Goal: Use online tool/utility: Utilize a website feature to perform a specific function

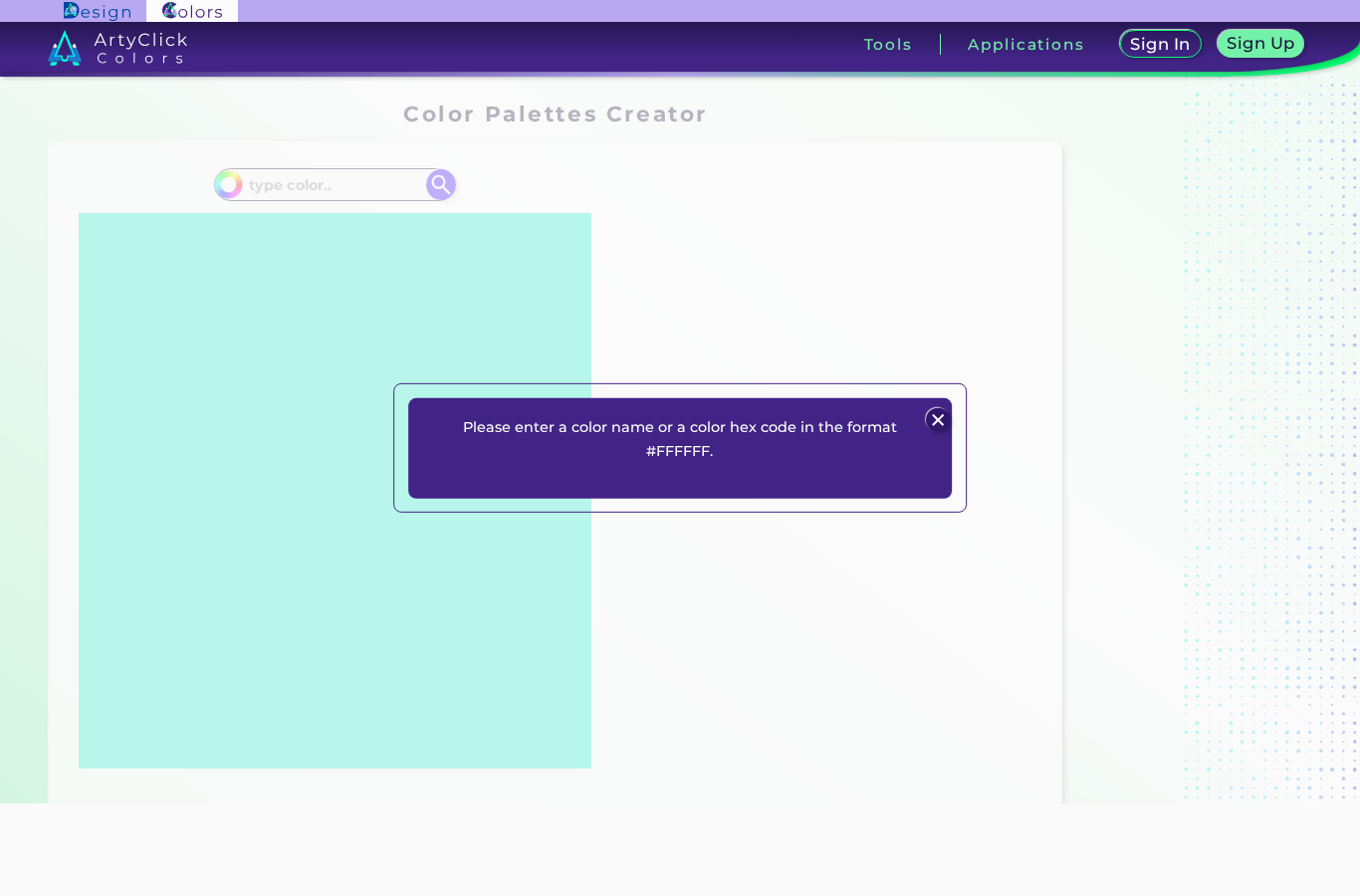
click at [932, 427] on div "Please enter a color name or a color hex code in the format #FFFFFF. Plans Sign…" at bounding box center [680, 448] width 574 height 130
click at [933, 432] on img at bounding box center [939, 421] width 24 height 24
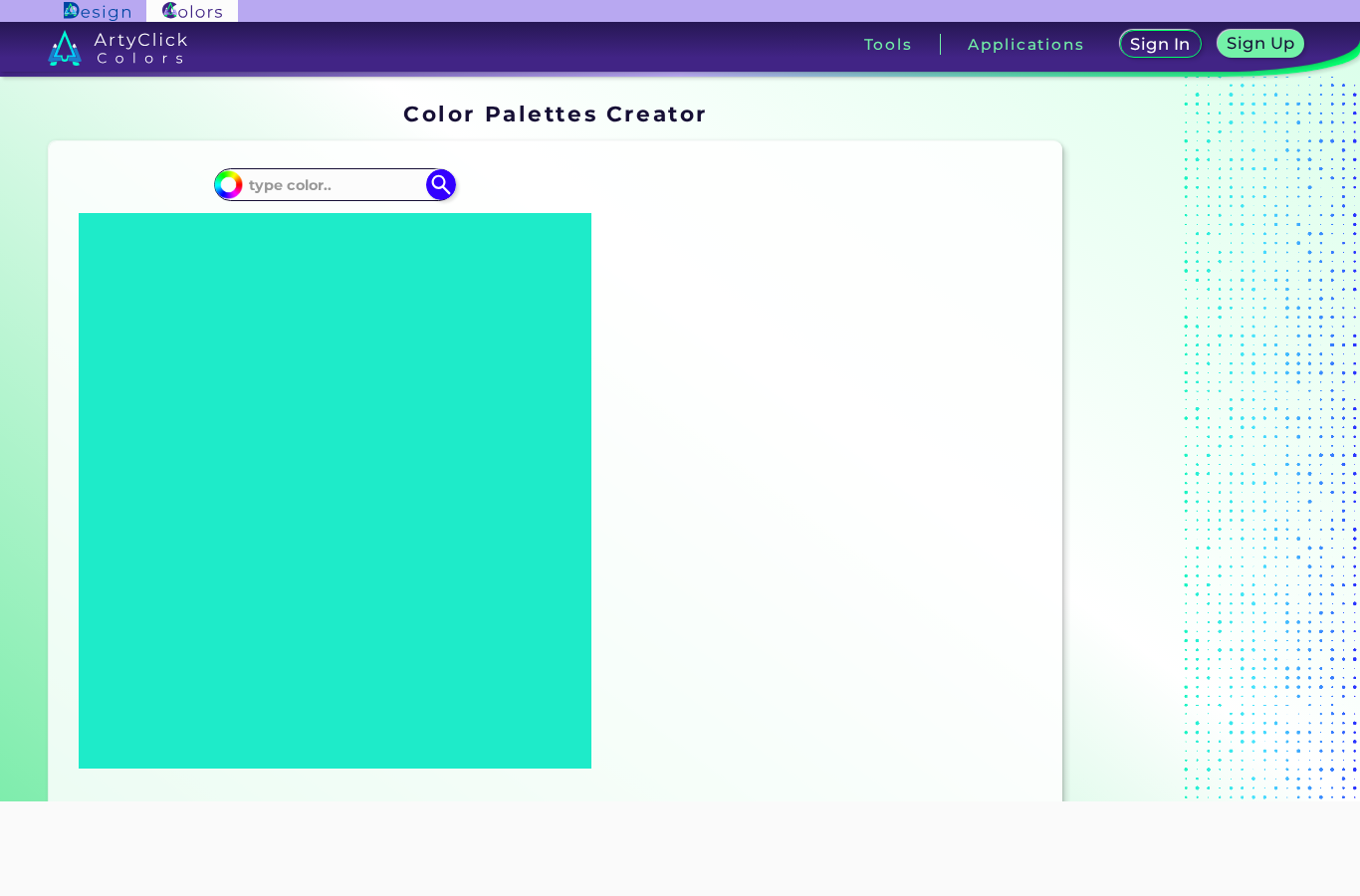
click at [304, 182] on input at bounding box center [334, 184] width 185 height 27
type input "#603d71"
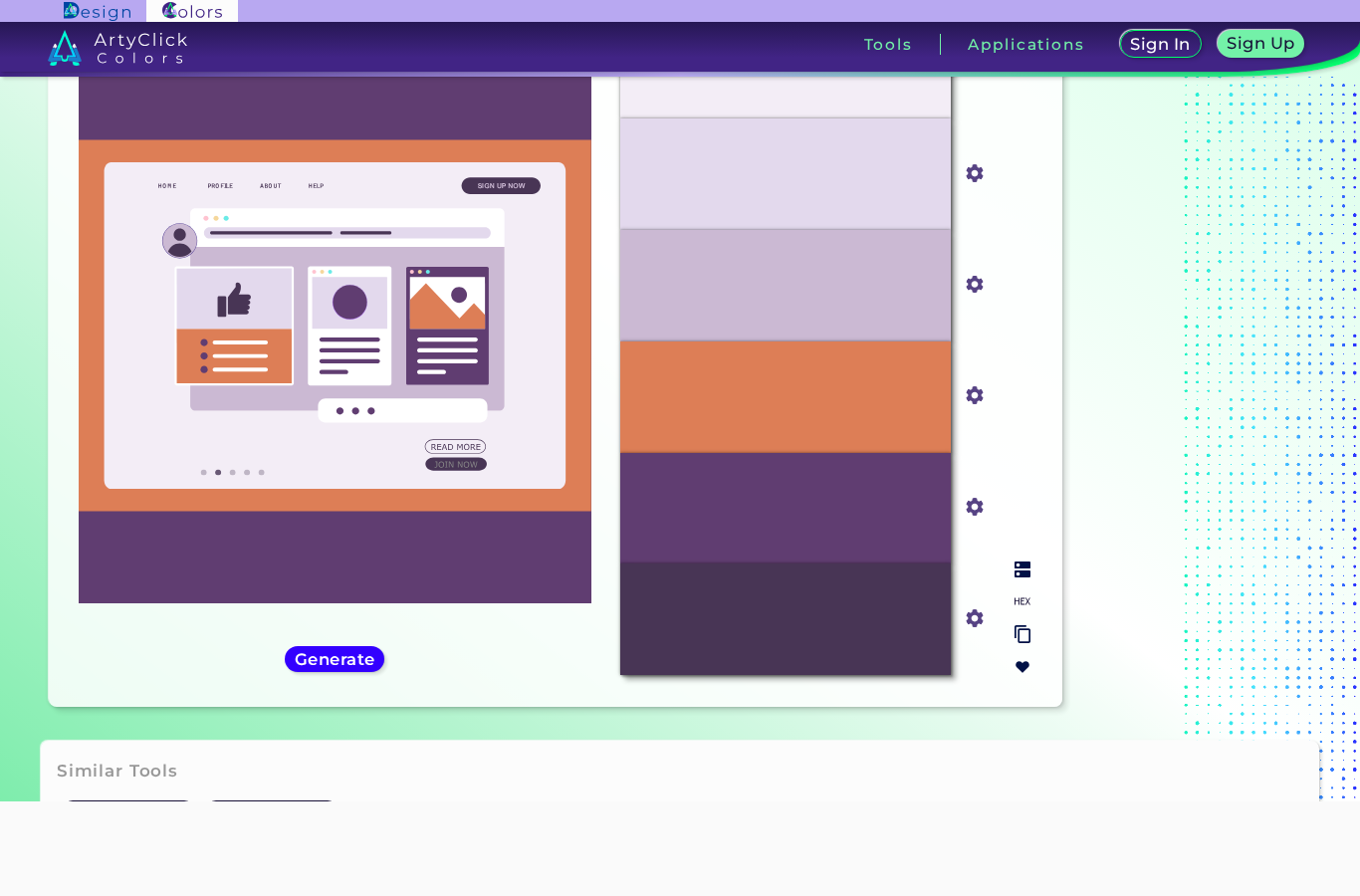
scroll to position [169, 0]
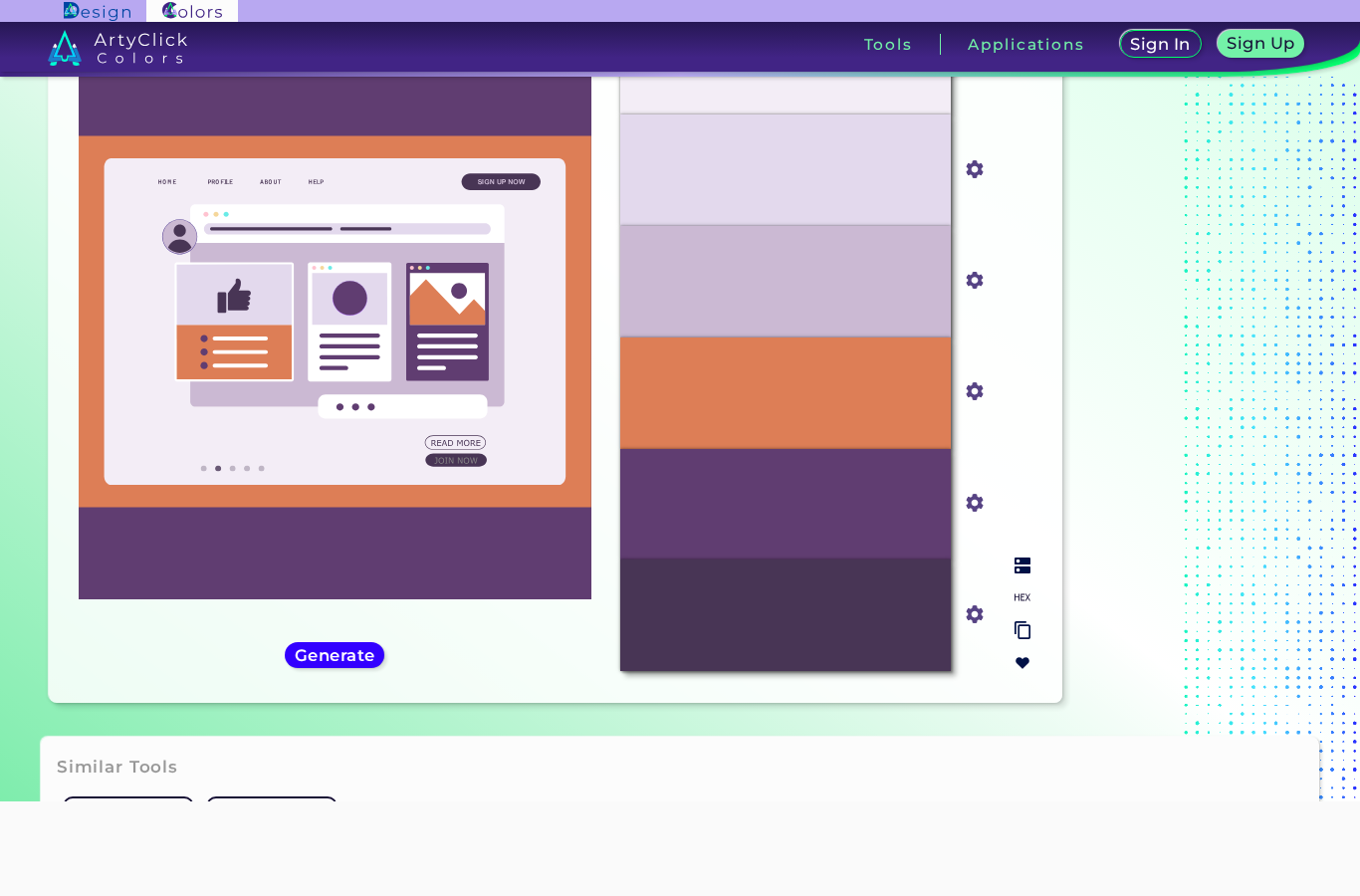
click at [973, 515] on img at bounding box center [975, 502] width 26 height 26
click at [973, 513] on input "#603d71" at bounding box center [971, 500] width 25 height 25
click at [975, 624] on input "#483555" at bounding box center [971, 611] width 25 height 25
click at [979, 627] on img at bounding box center [975, 614] width 26 height 26
click at [970, 624] on input "#483555" at bounding box center [971, 611] width 25 height 25
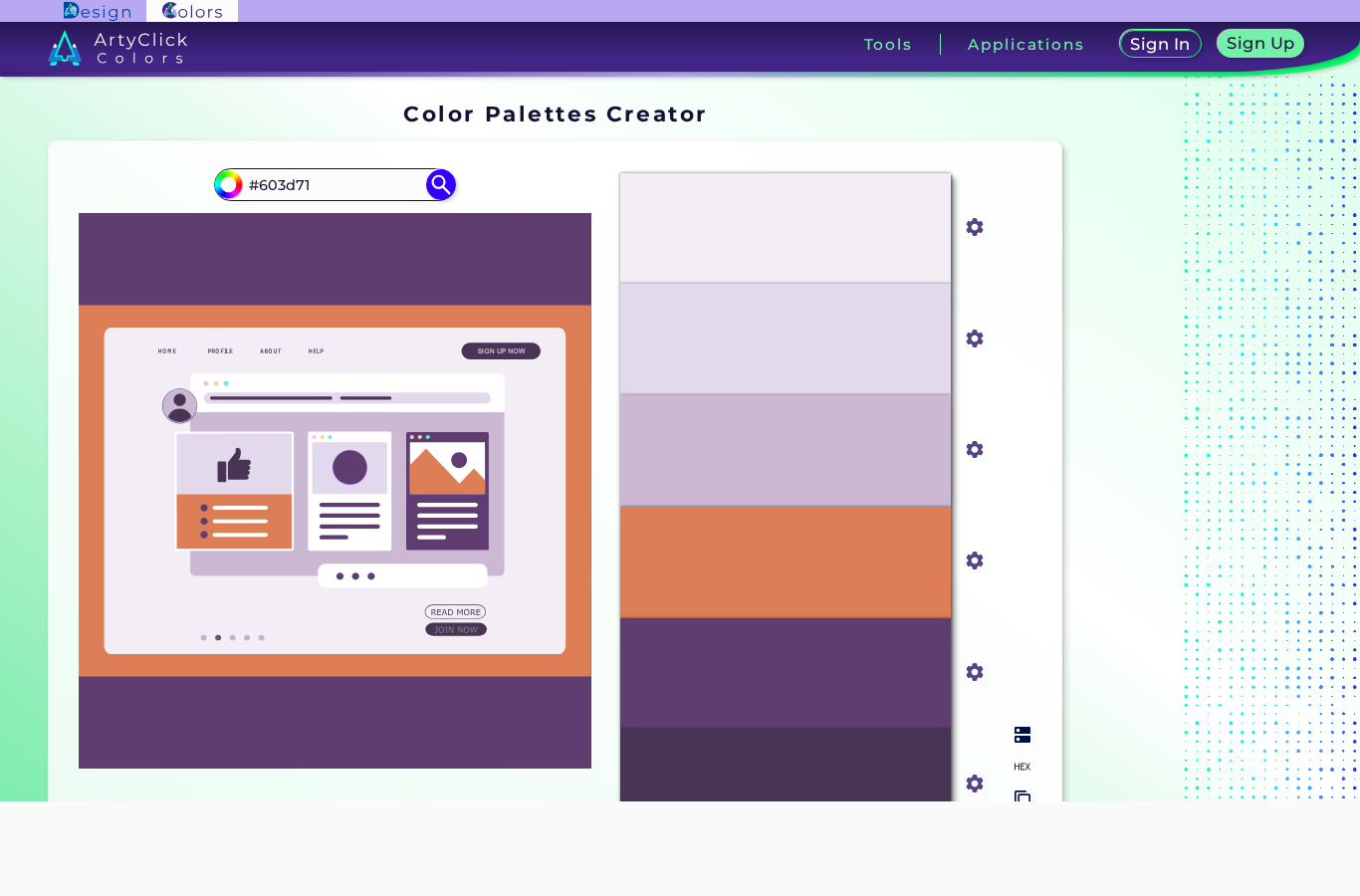
scroll to position [0, 0]
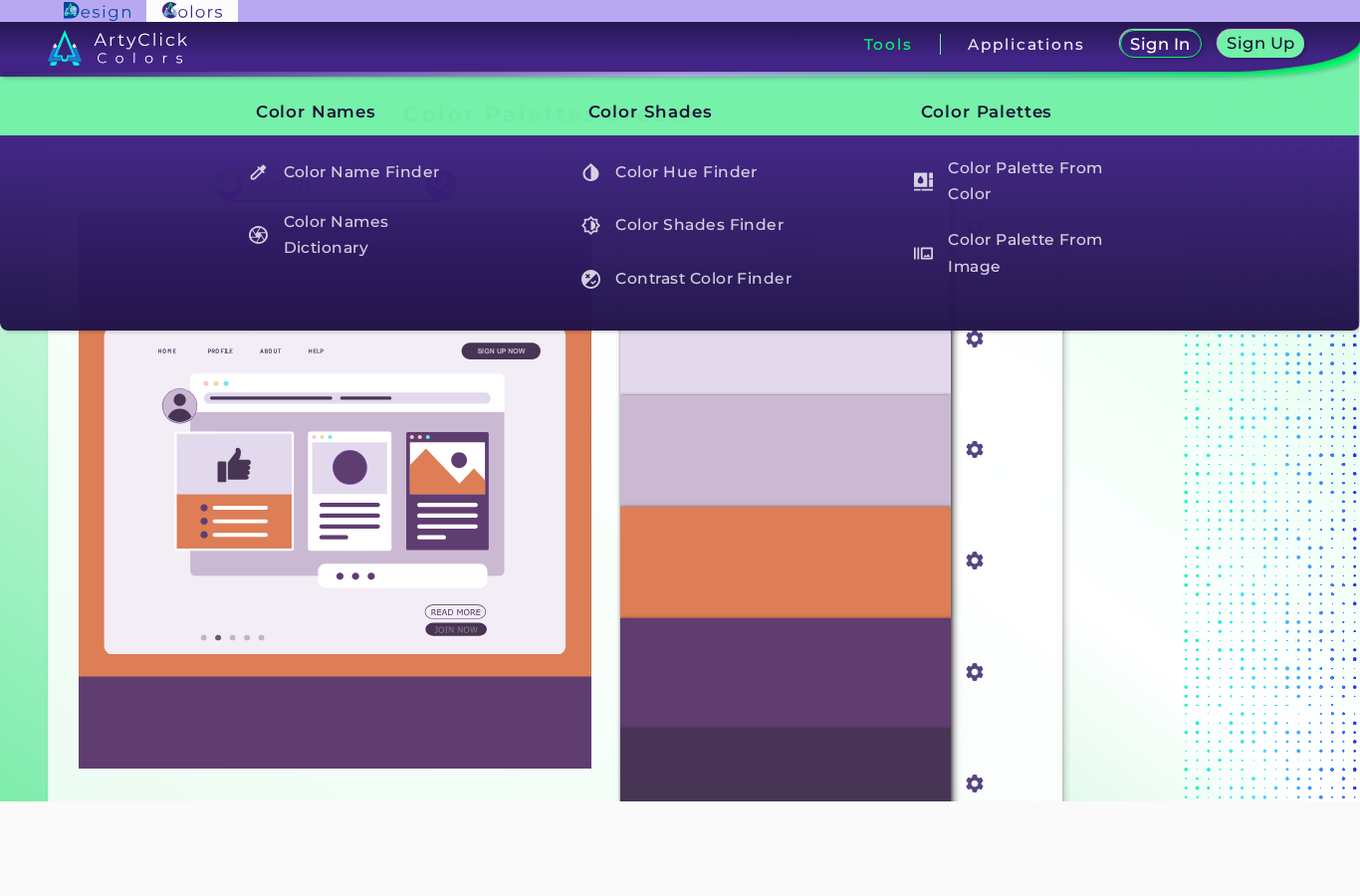
click at [891, 43] on h3 "Tools" at bounding box center [888, 44] width 49 height 15
click at [994, 183] on h5 "Color Palette From Color" at bounding box center [1021, 181] width 232 height 57
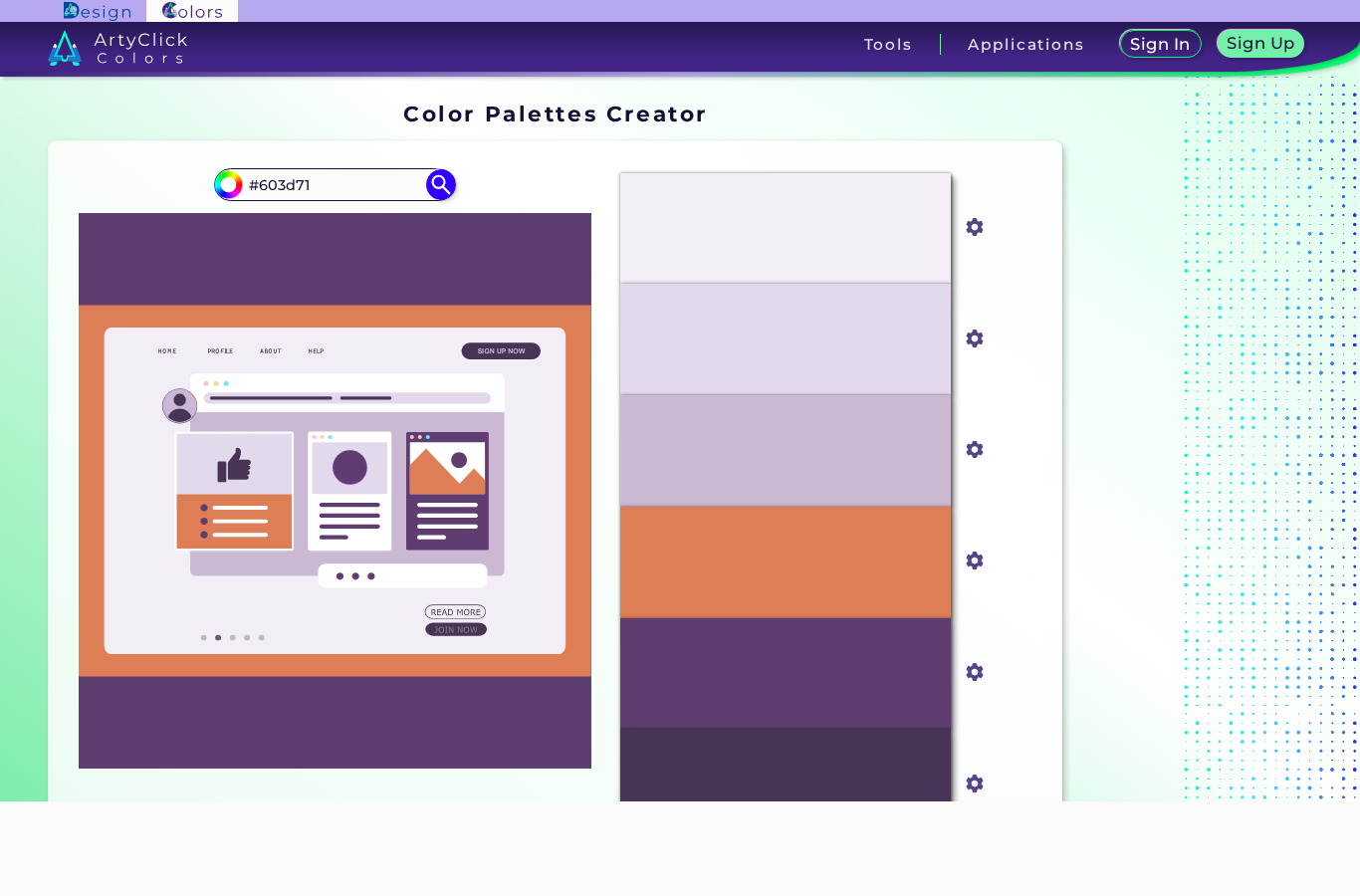
click at [1322, 27] on div "Sign In Sign Up My Profile My Details Color Palettes Sign Out Tools Applications" at bounding box center [935, 52] width 848 height 60
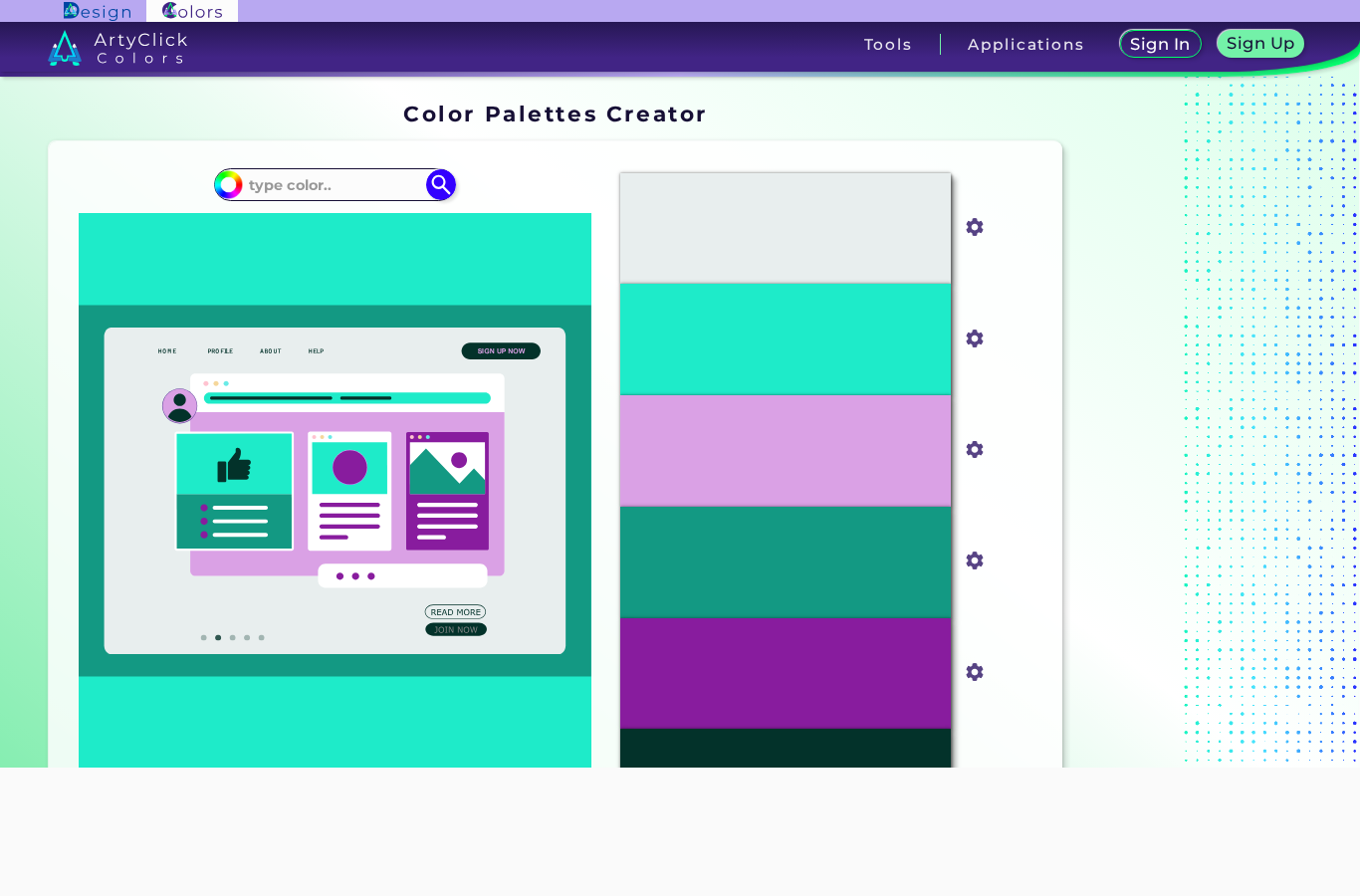
click at [1262, 44] on h5 "Sign Up" at bounding box center [1262, 43] width 62 height 15
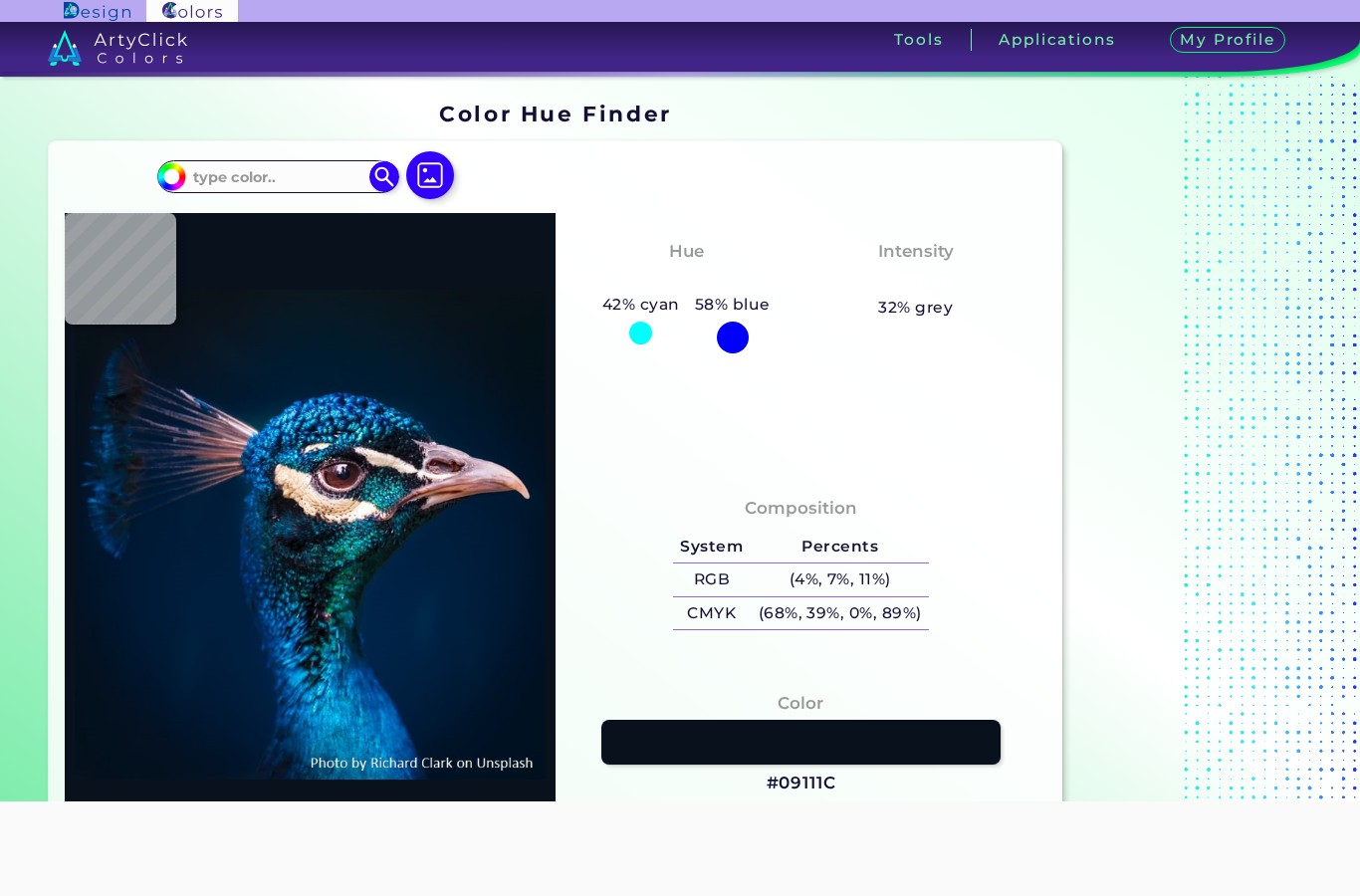
type input "#09111c"
type input "#09111C"
type input "#0b131e"
type input "#0B131E"
type input "#081420"
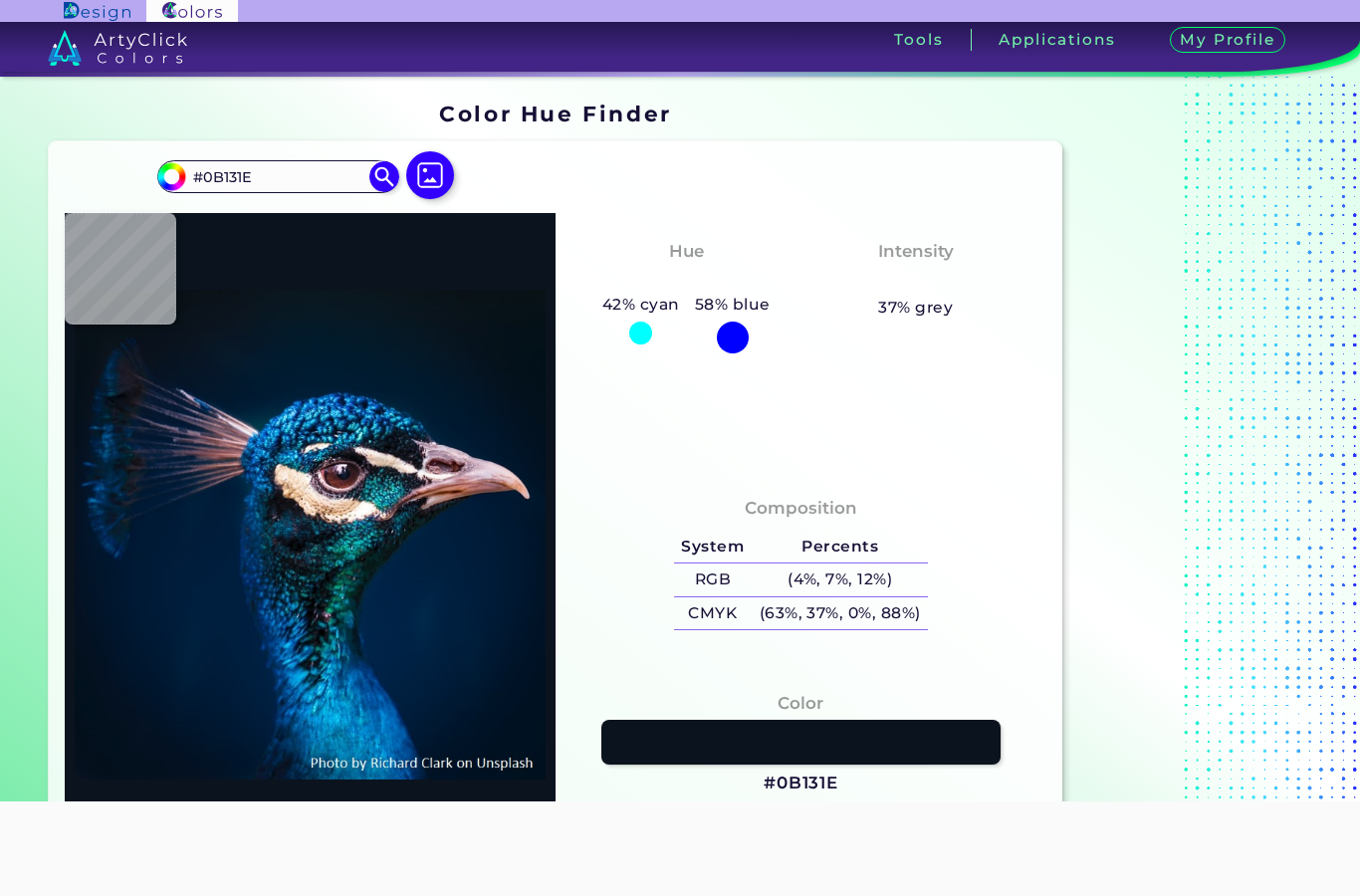
type input "#081420"
type input "#a27682"
type input "#A27682"
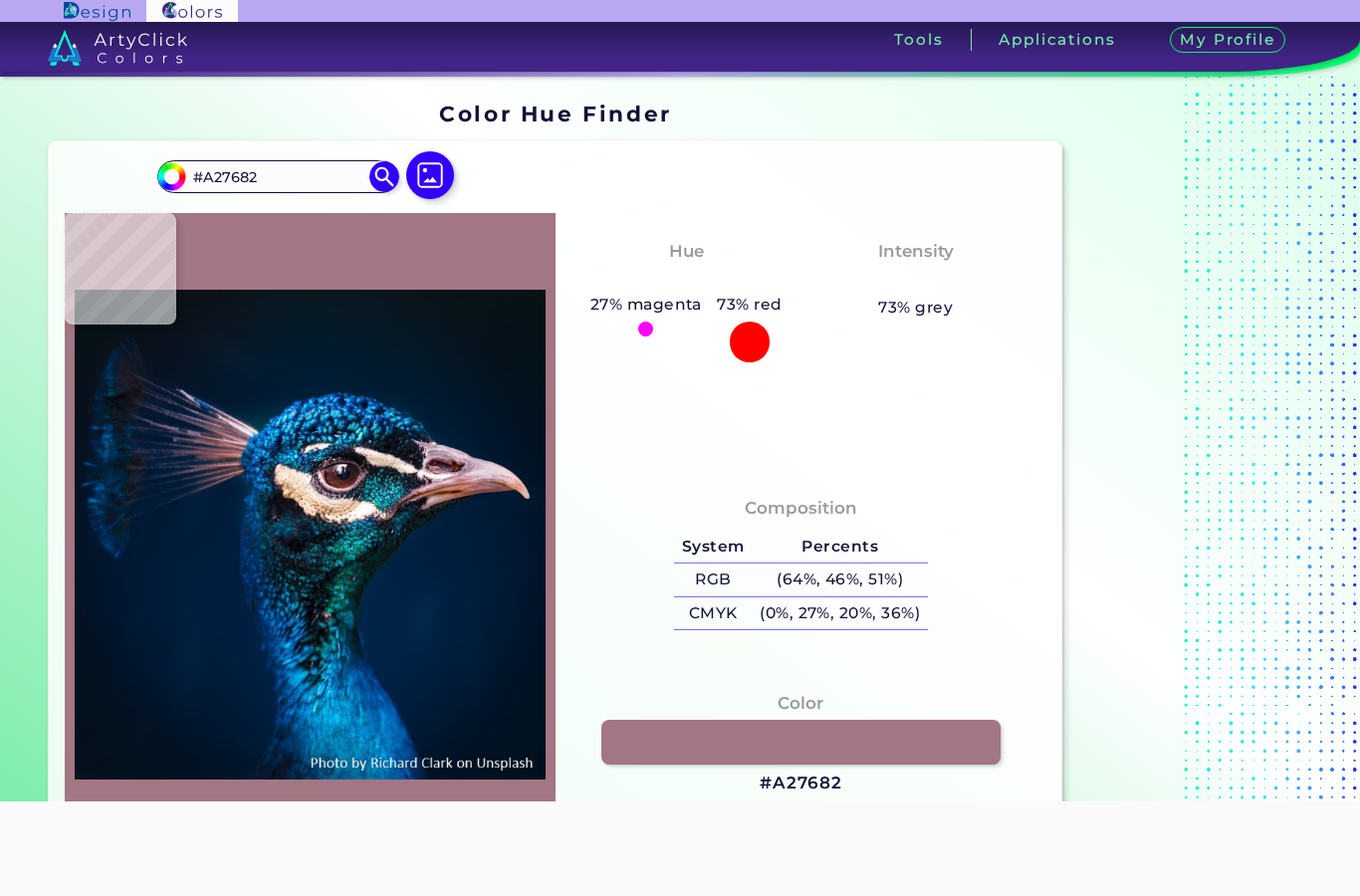
type input "#001e3a"
type input "#001E3A"
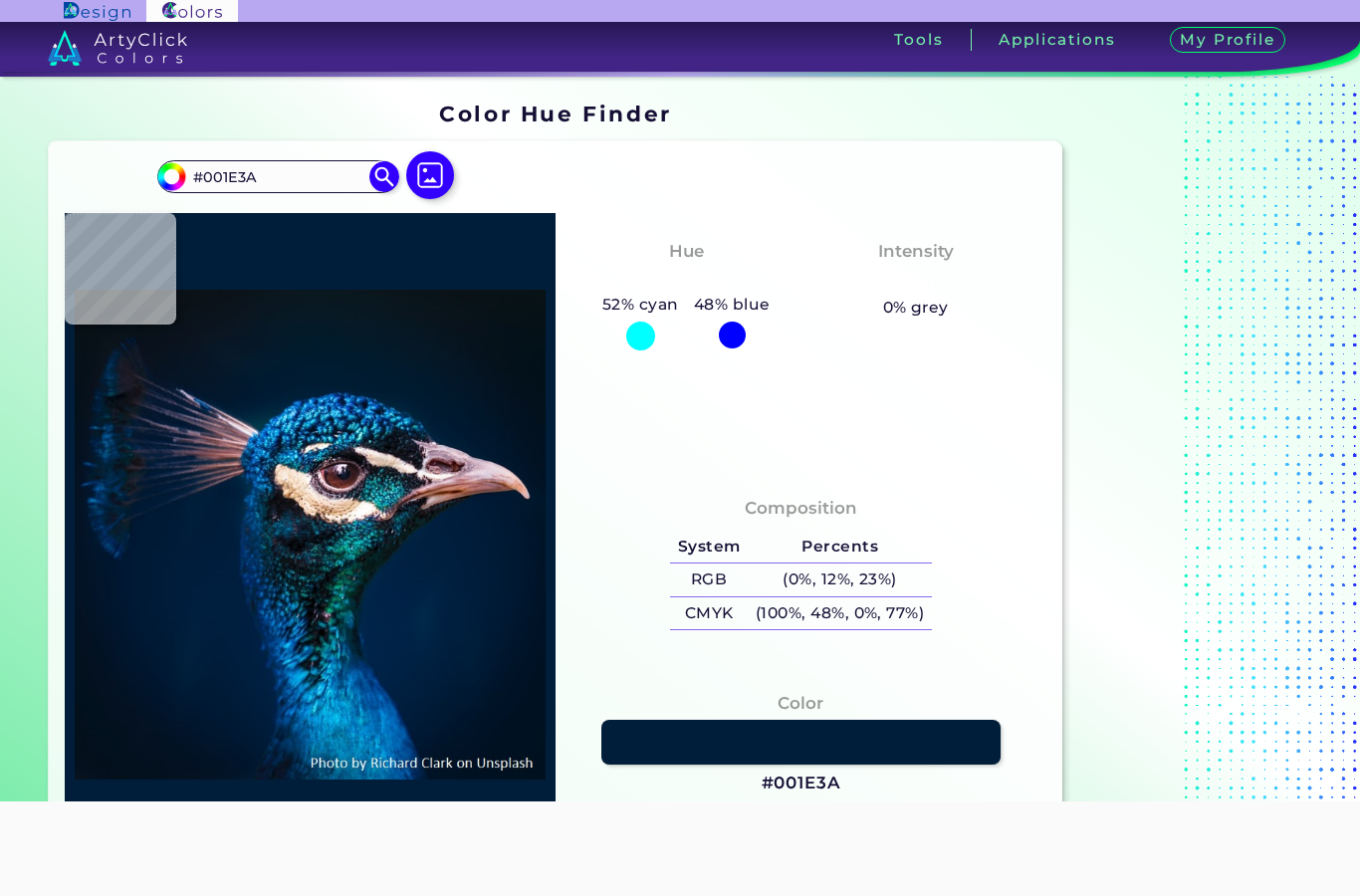
type input "#a26a6d"
type input "#A26A6D"
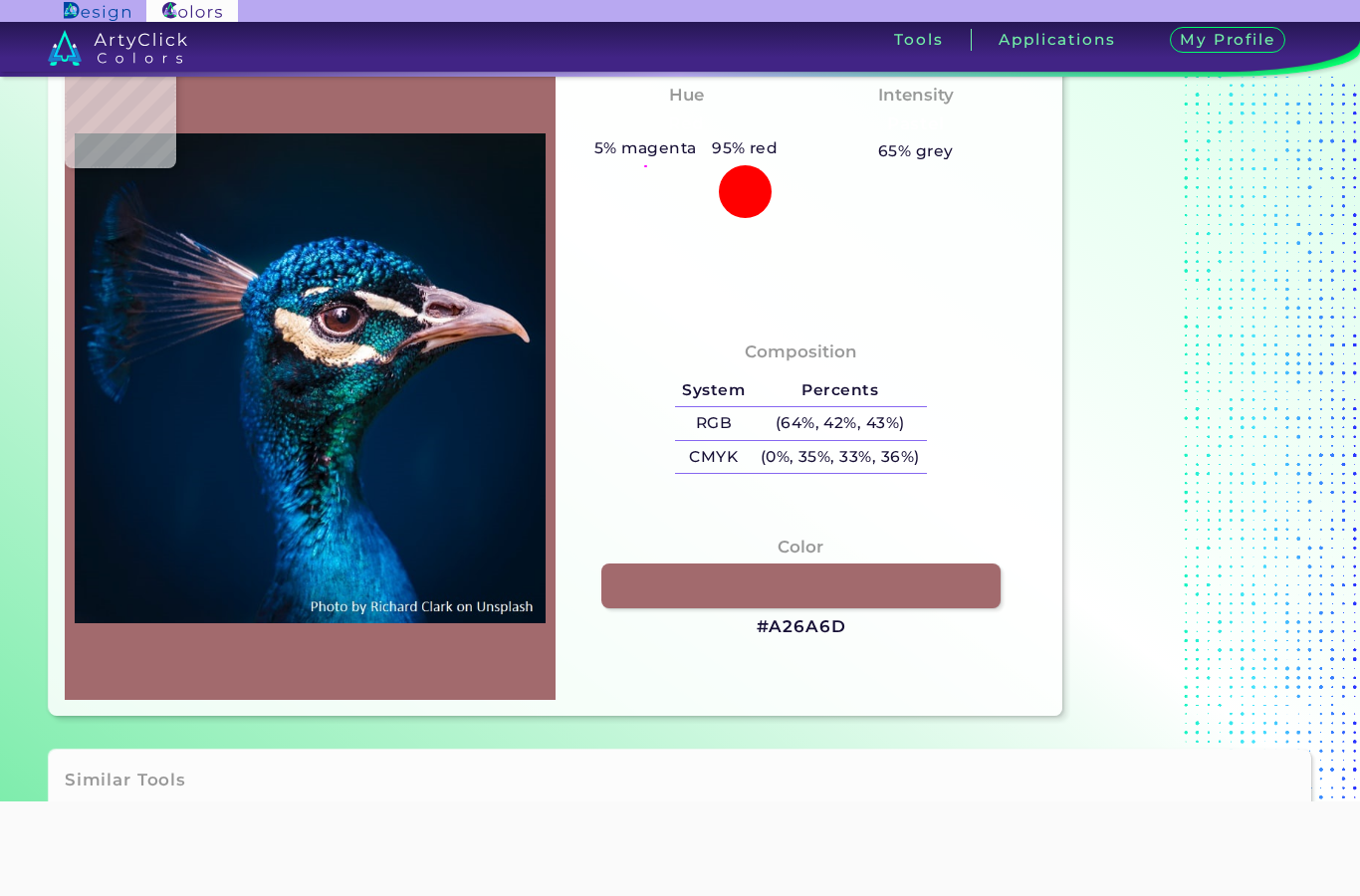
scroll to position [154, 0]
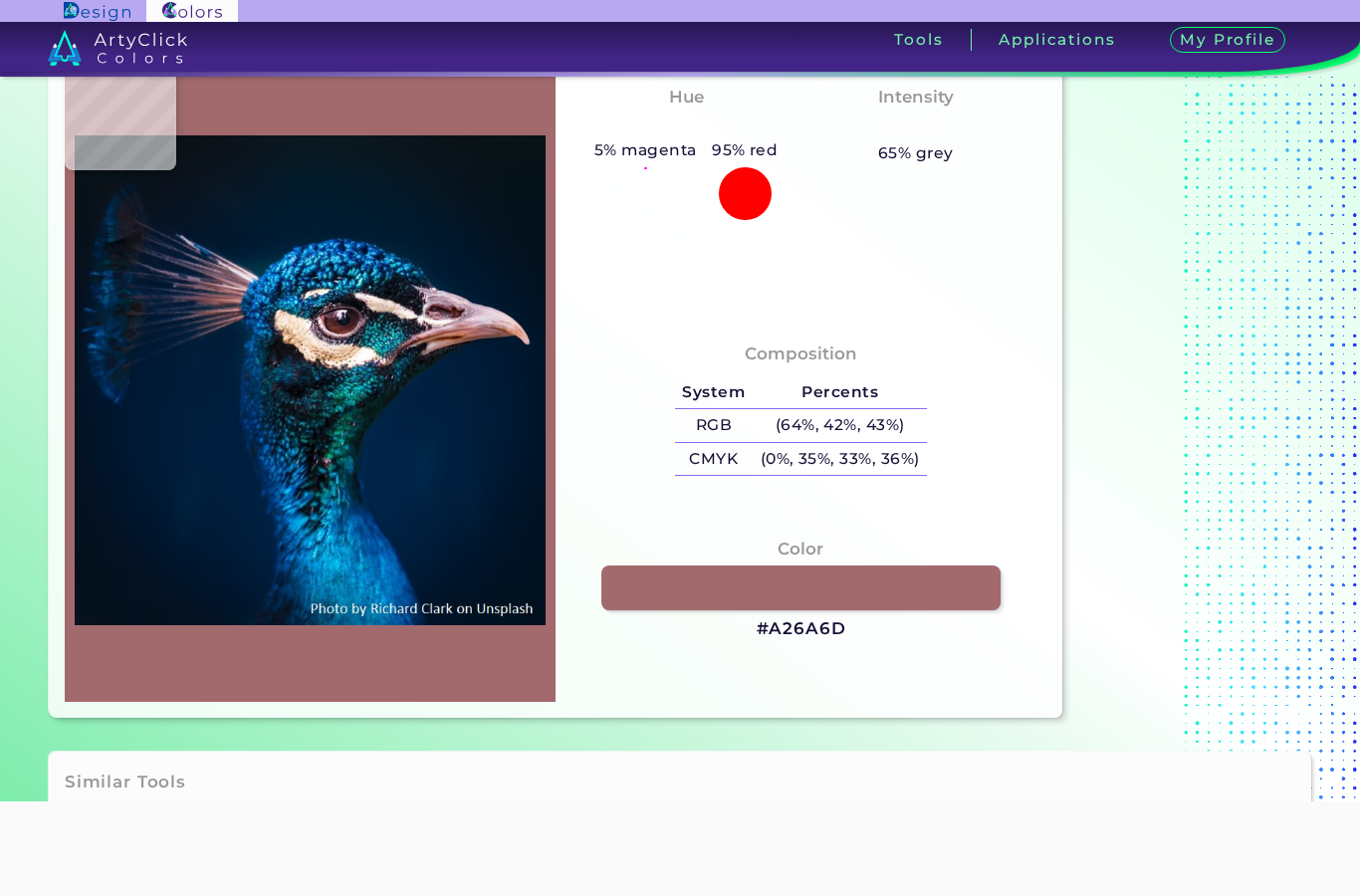
click at [815, 610] on link at bounding box center [801, 587] width 400 height 45
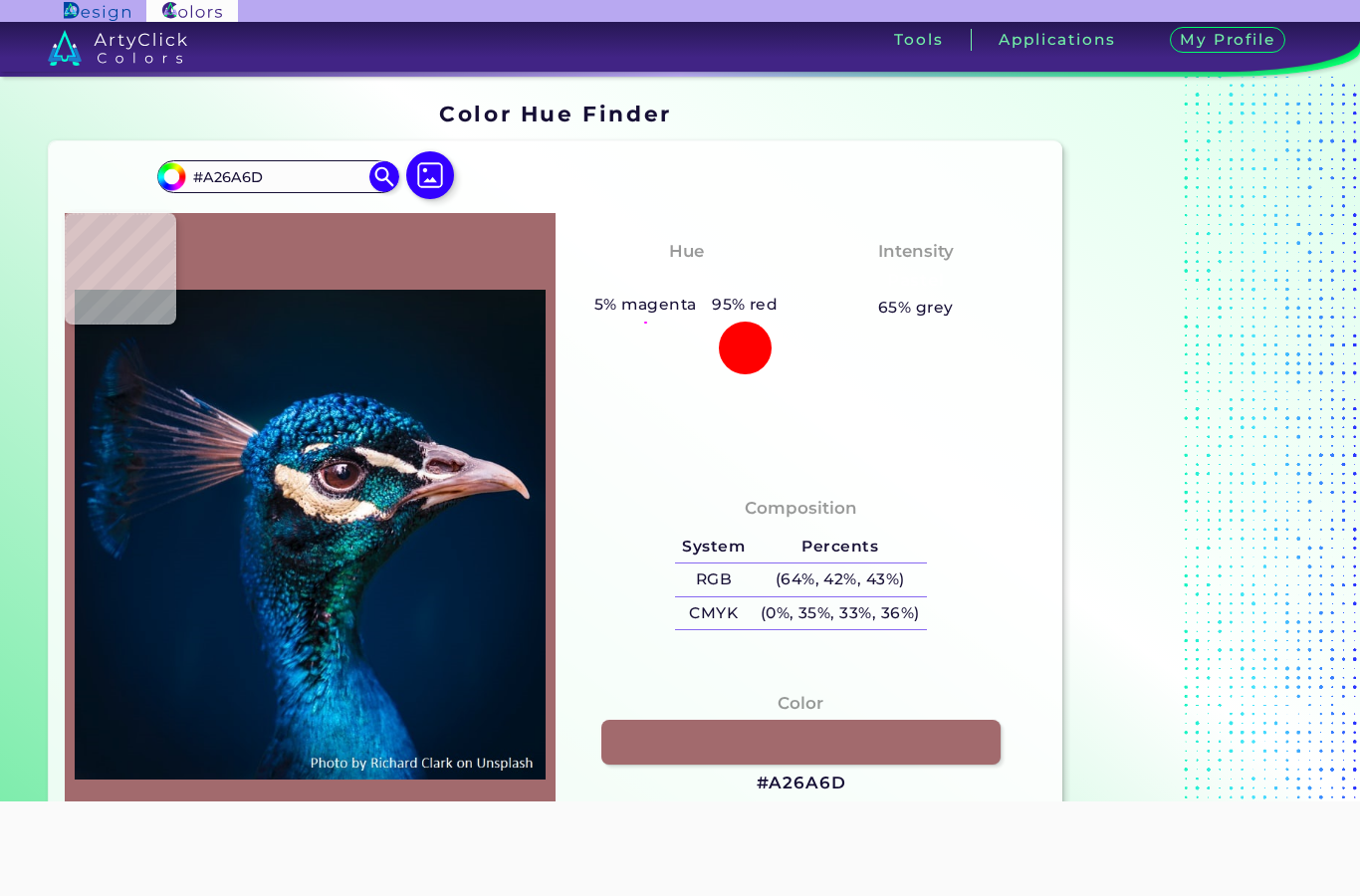
scroll to position [0, 0]
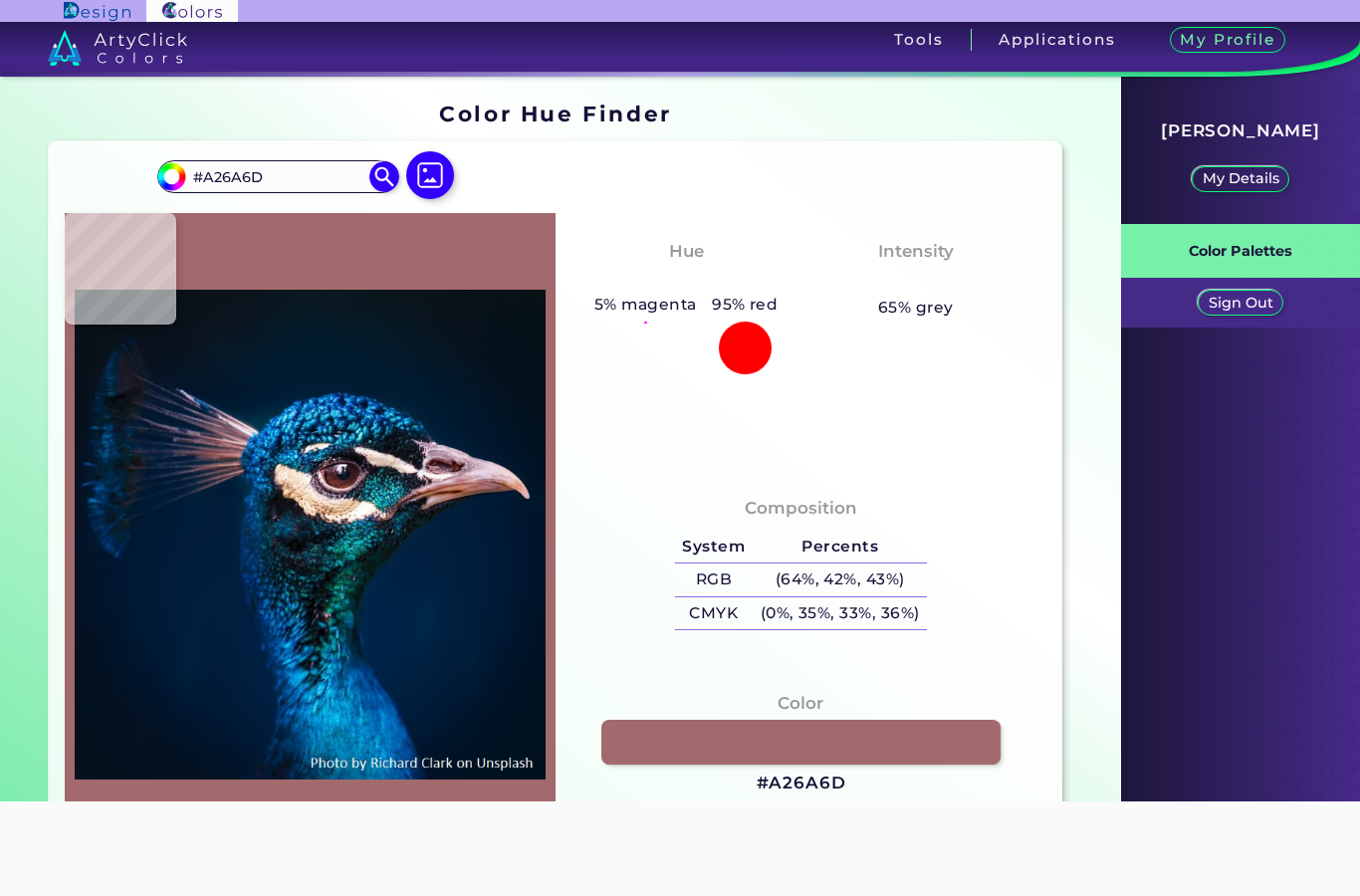
click at [1232, 40] on h3 "My Profile" at bounding box center [1228, 40] width 116 height 27
click at [1244, 179] on p "My Details" at bounding box center [1241, 178] width 70 height 13
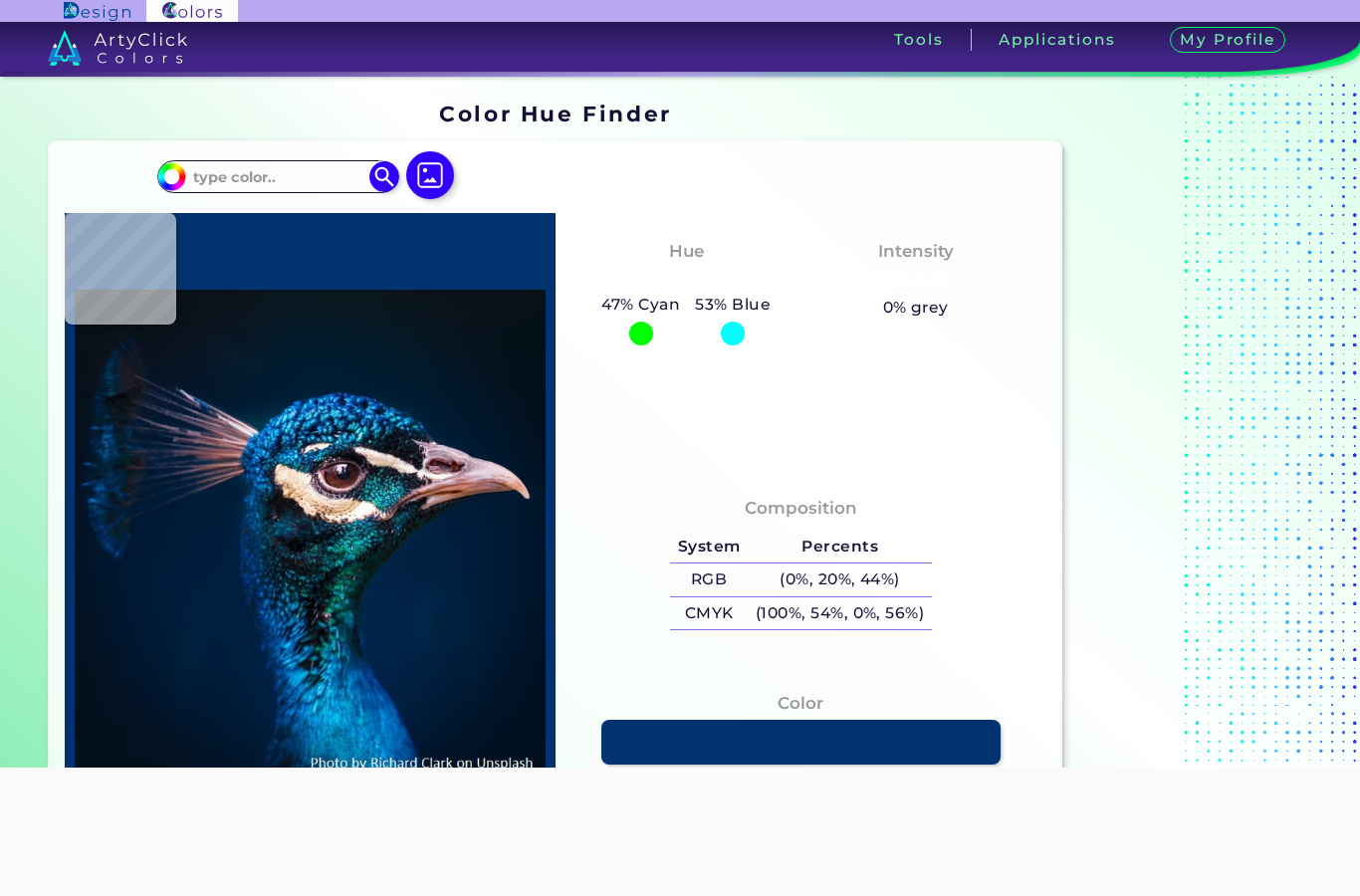
type input "#001b38"
type input "#001B38"
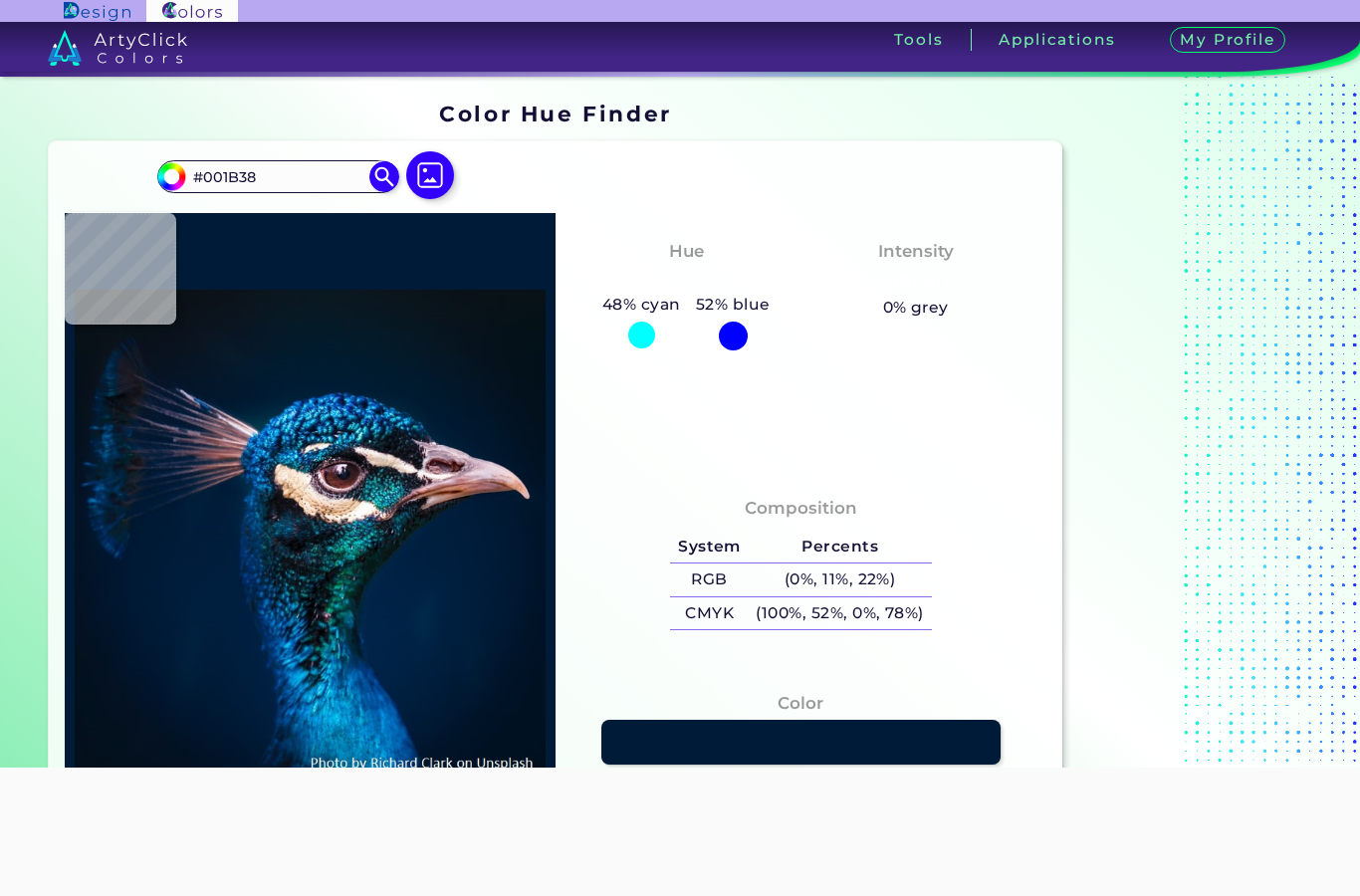
type input "#b67e7f"
type input "#B67E7F"
type input "#001f3e"
type input "#001F3E"
type input "#001d3d"
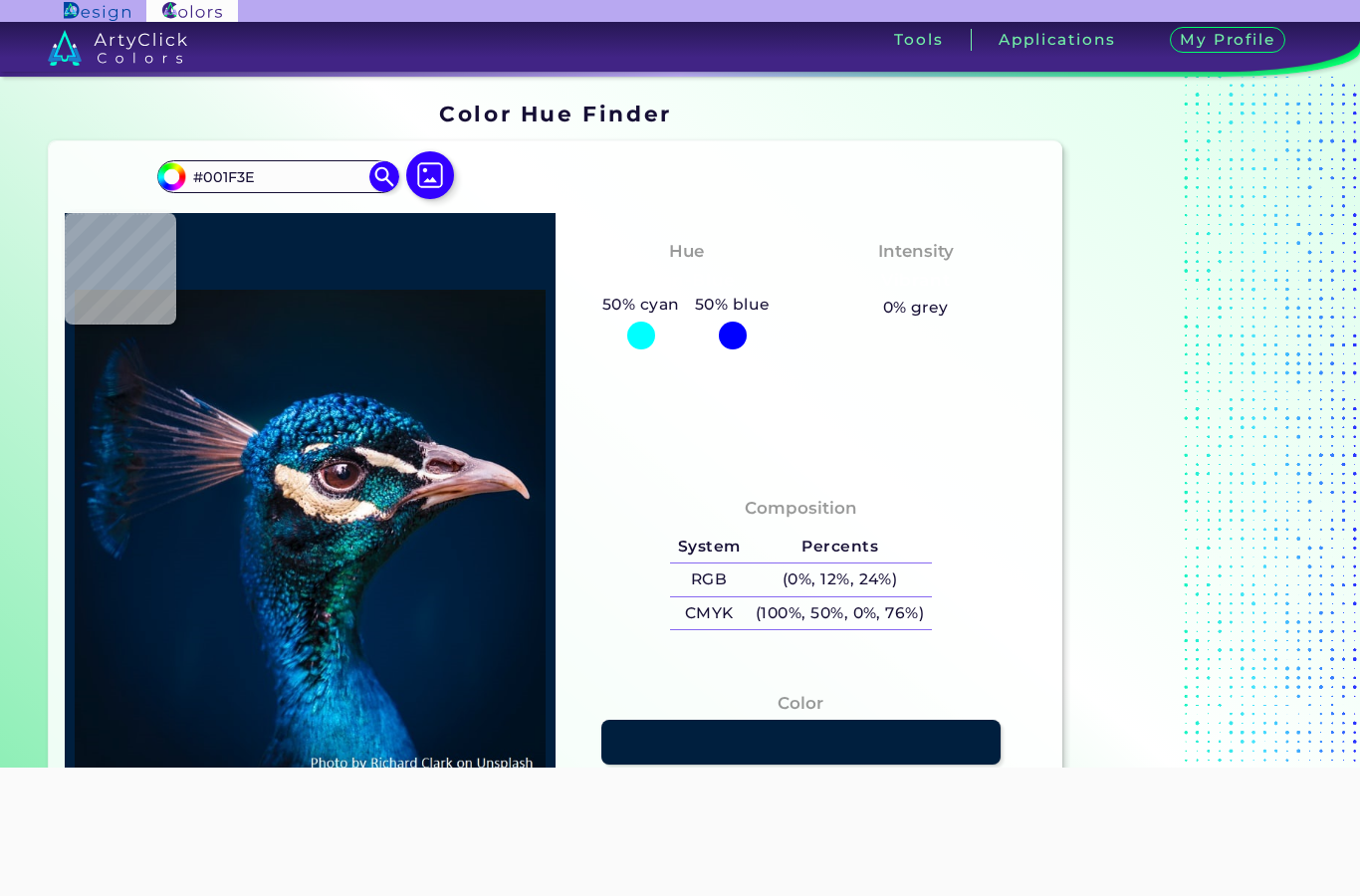
type input "#001D3D"
type input "#021d3b"
type input "#021D3B"
type input "#011c3a"
type input "#011C3A"
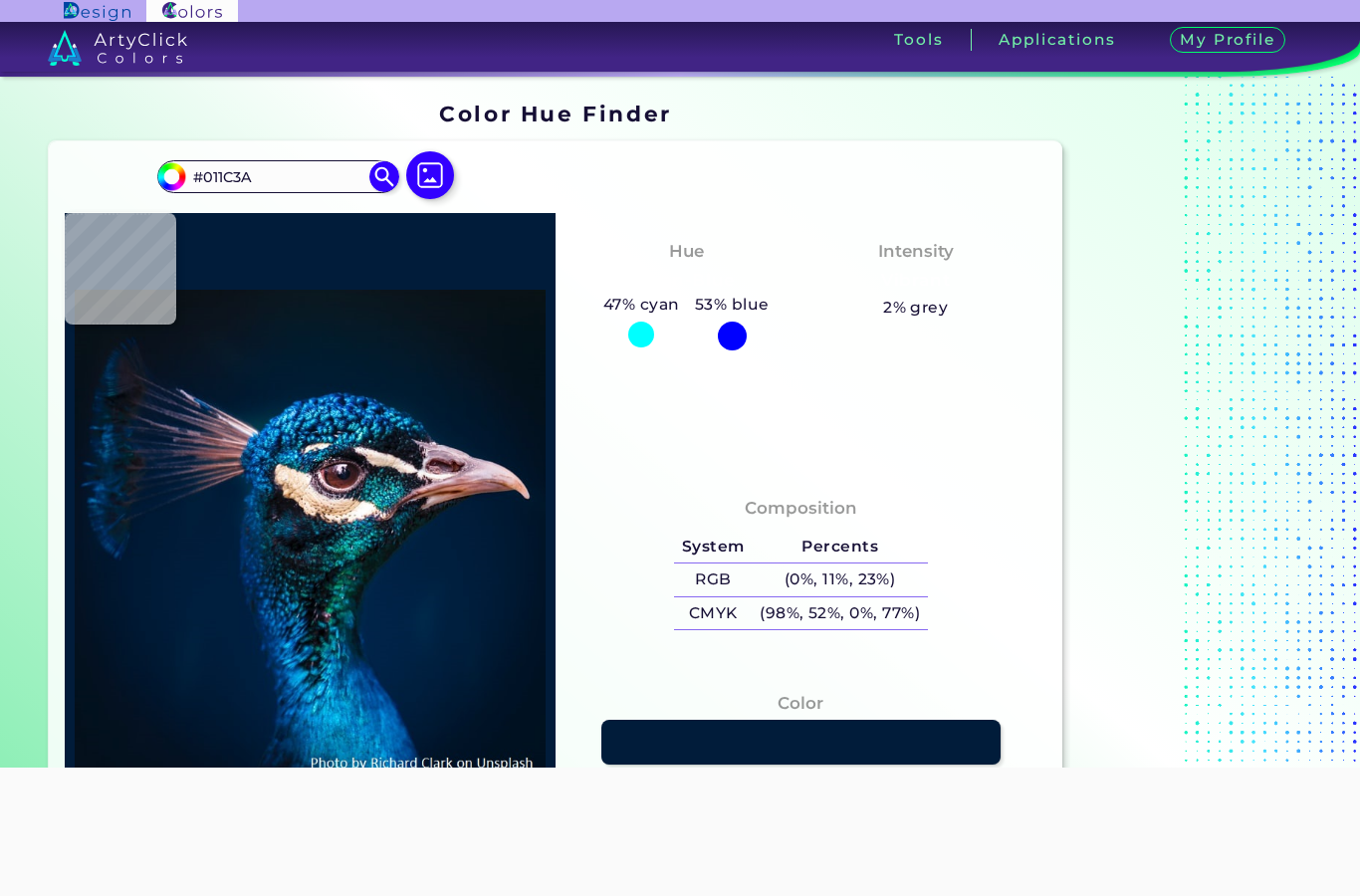
type input "#011c39"
type input "#011C39"
type input "#086e76"
type input "#086E76"
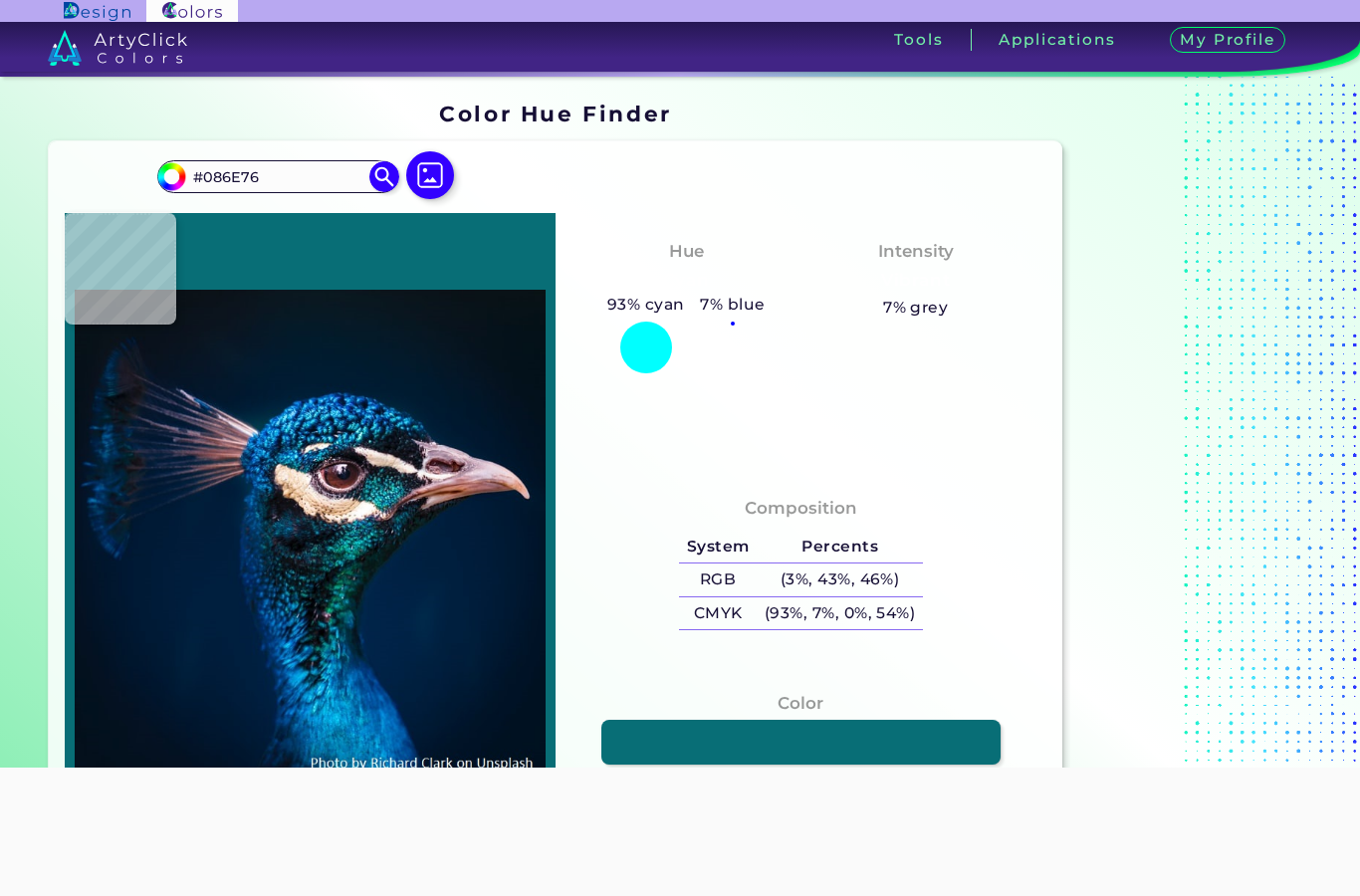
type input "#021d3a"
type input "#021D3A"
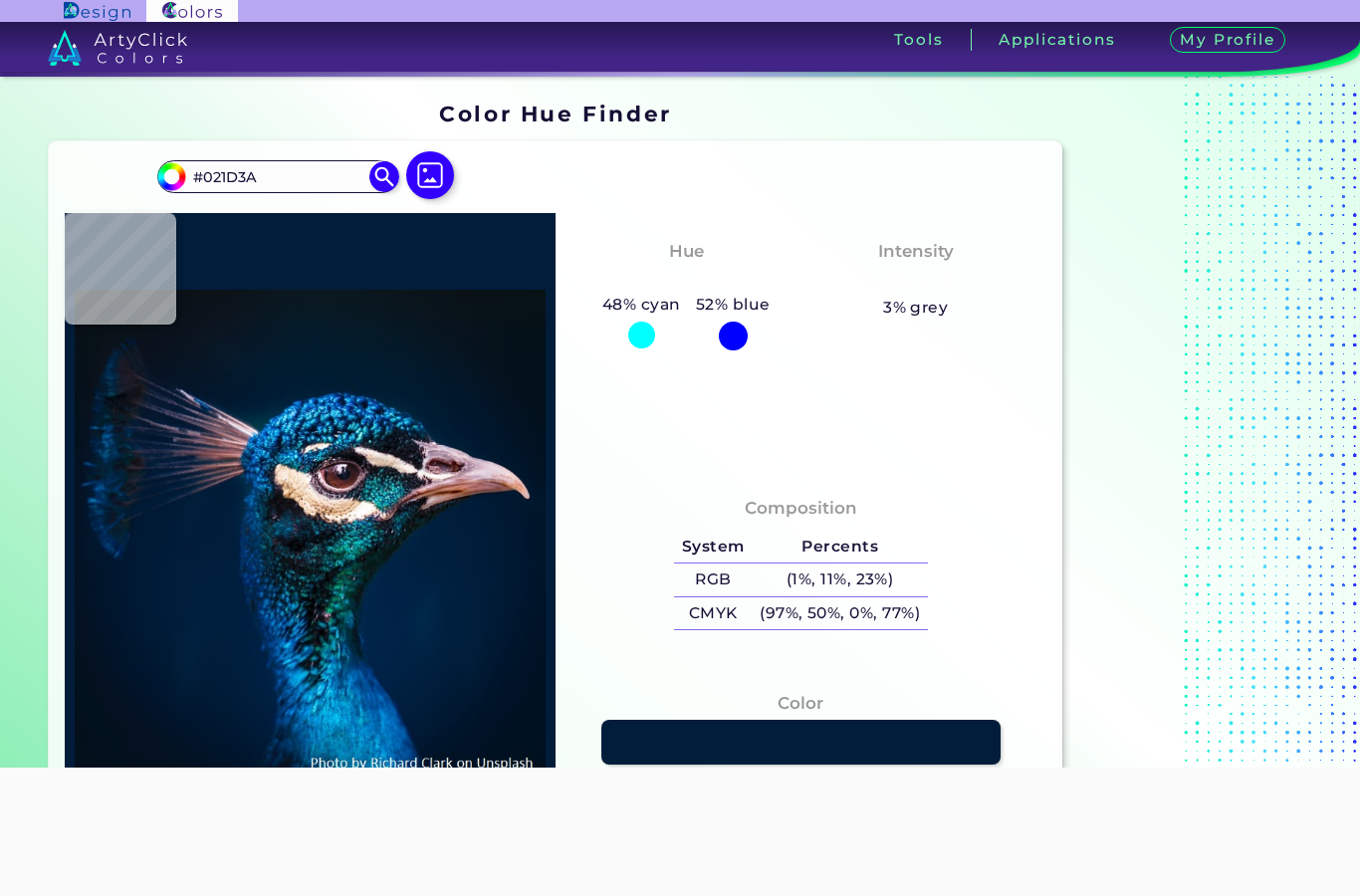
type input "#021d3b"
type input "#021D3B"
type input "#001c3a"
type input "#001C3A"
type input "#001d3b"
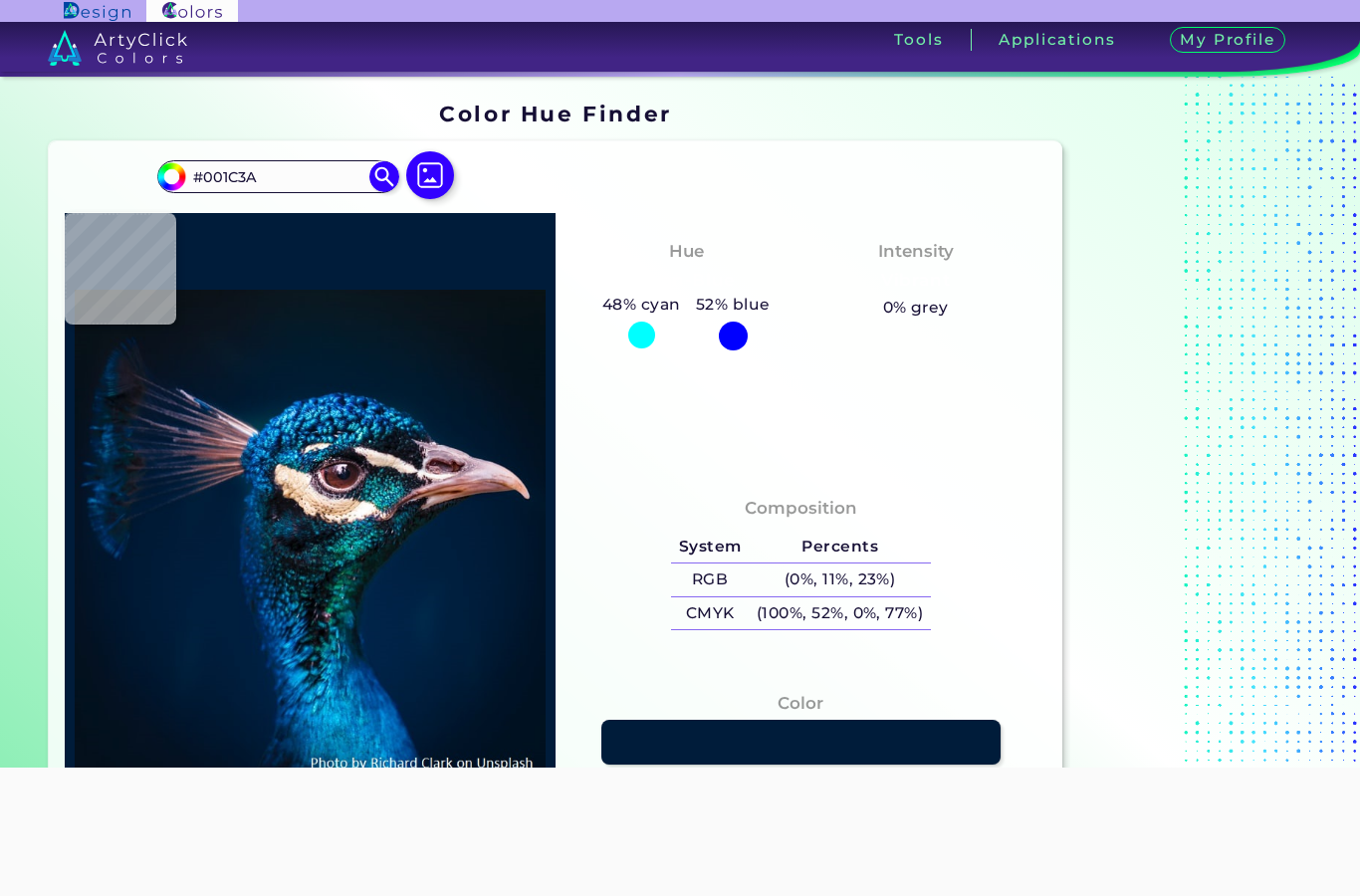
type input "#001D3B"
type input "#001f3e"
type input "#001F3E"
type input "#001d44"
type input "#001D44"
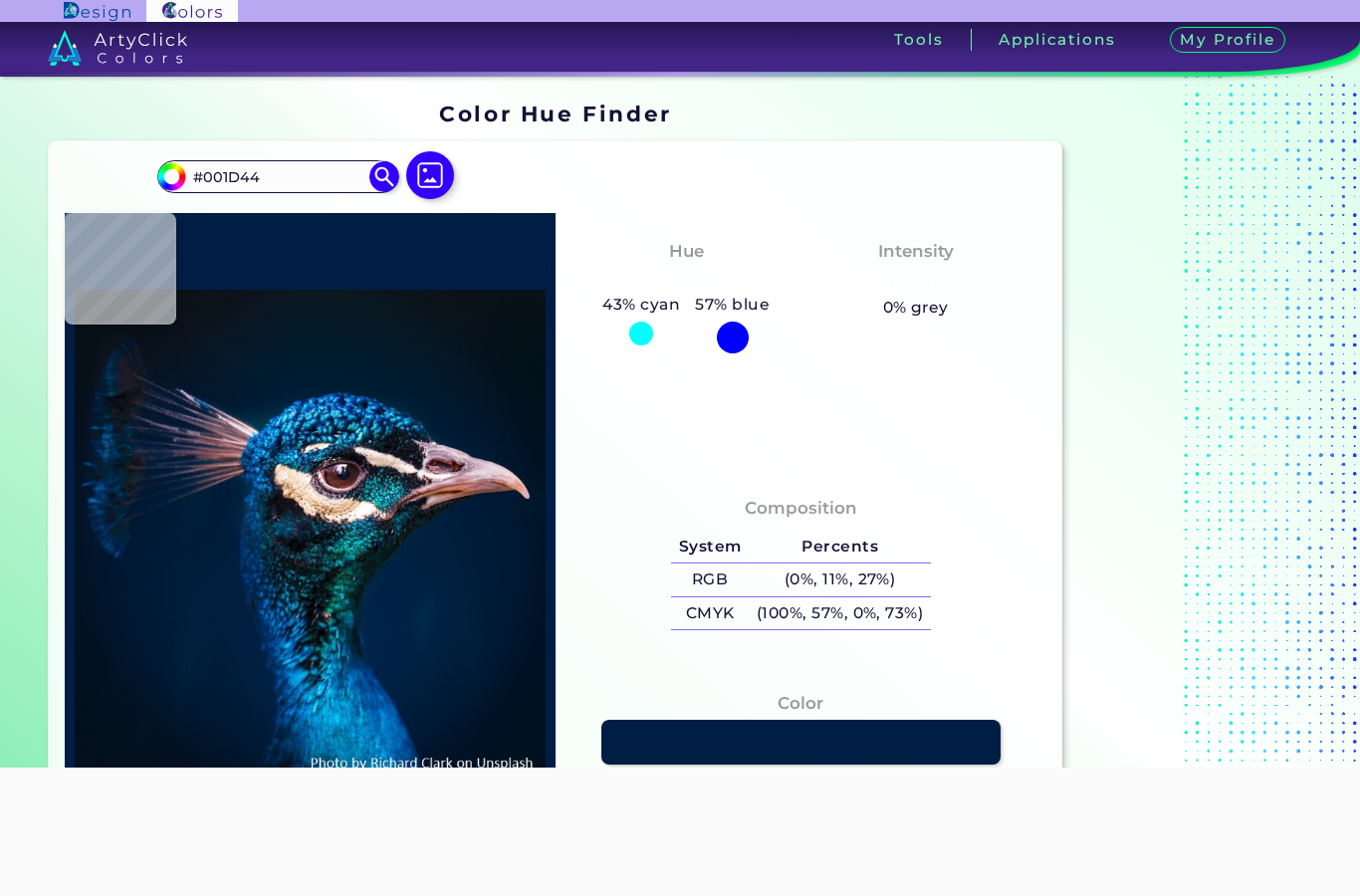
type input "#002247"
type input "#012348"
type input "#002448"
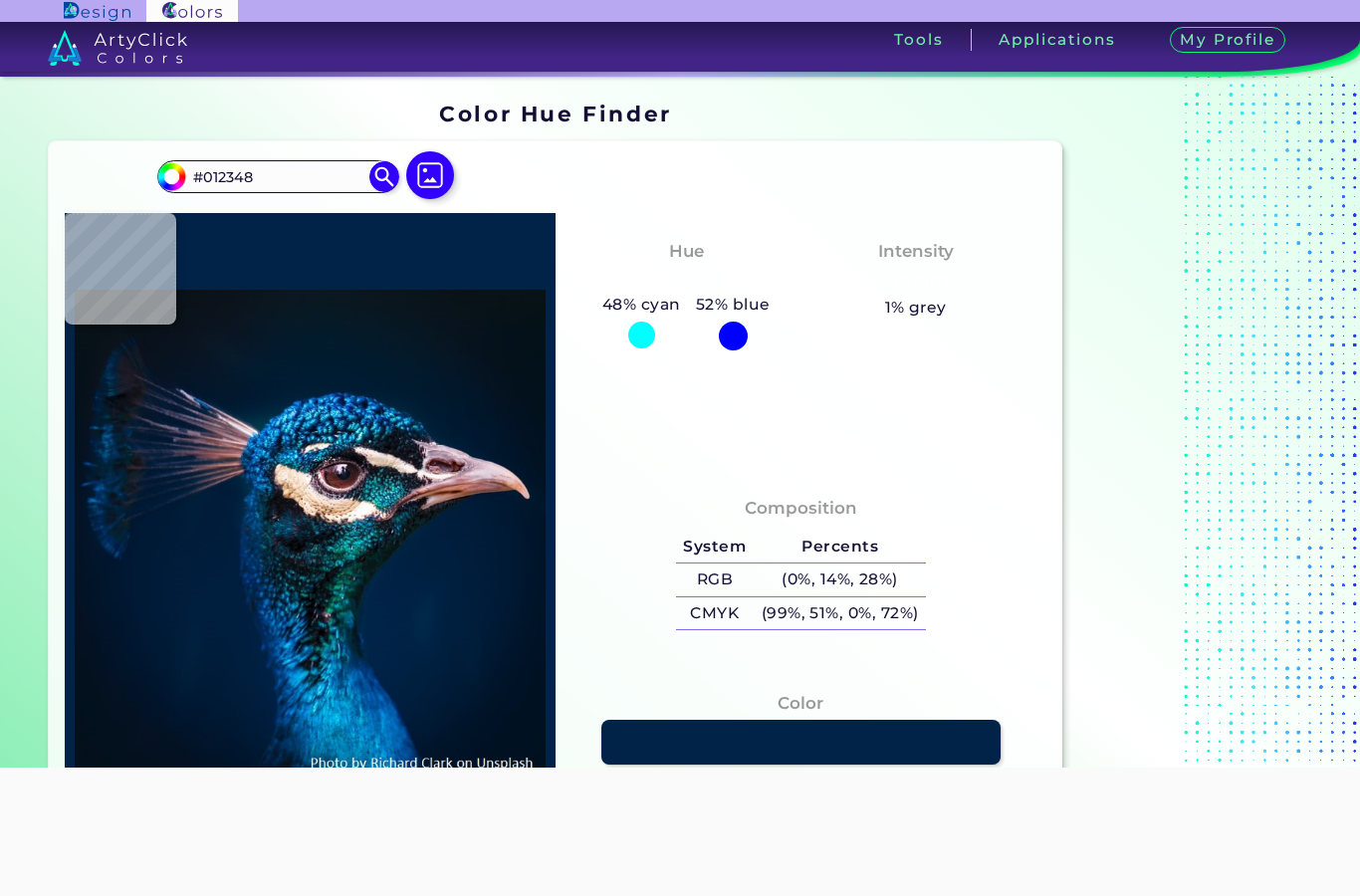
type input "#002448"
type input "#011e3e"
type input "#011E3E"
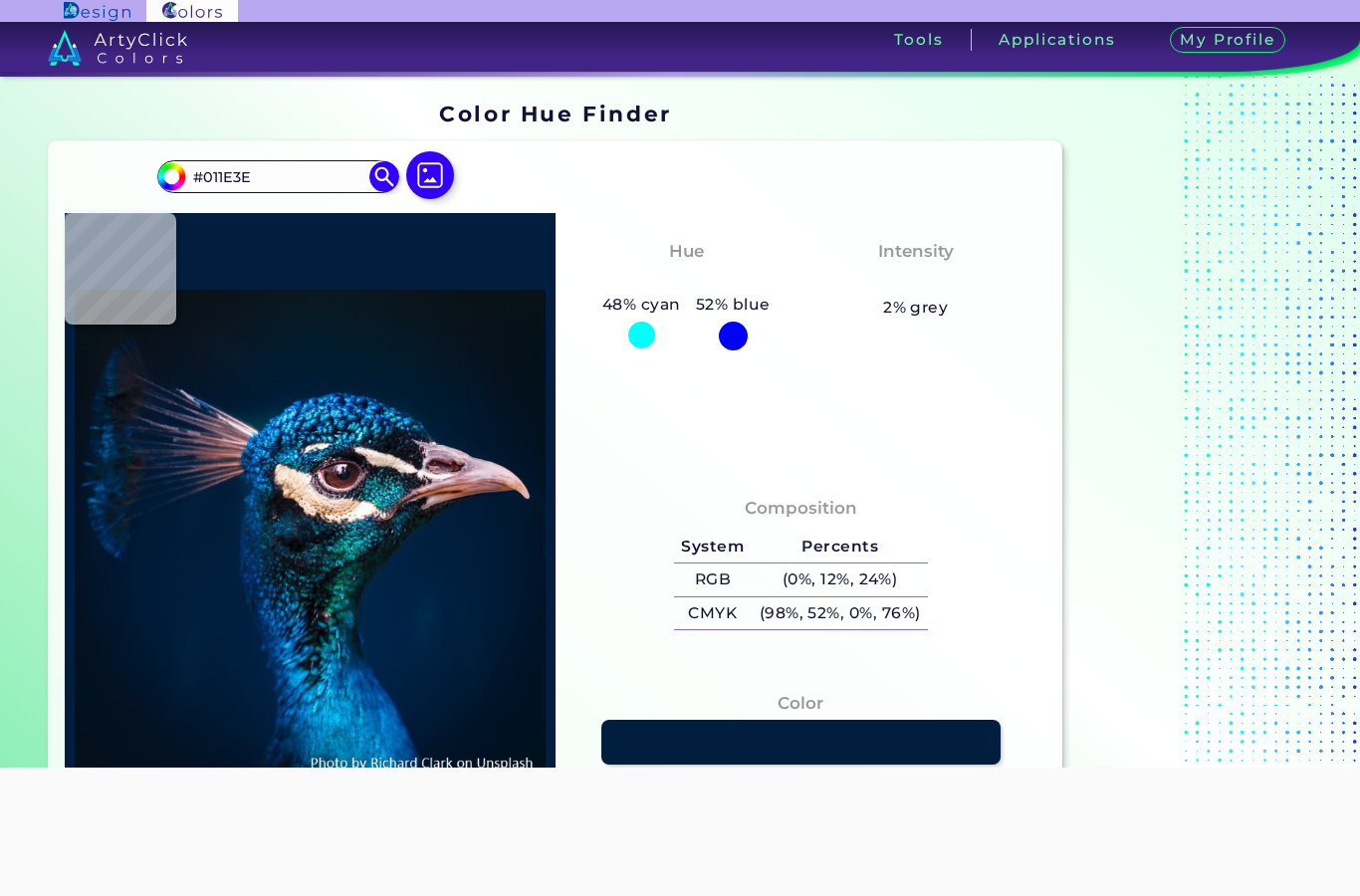
type input "#012348"
type input "#002448"
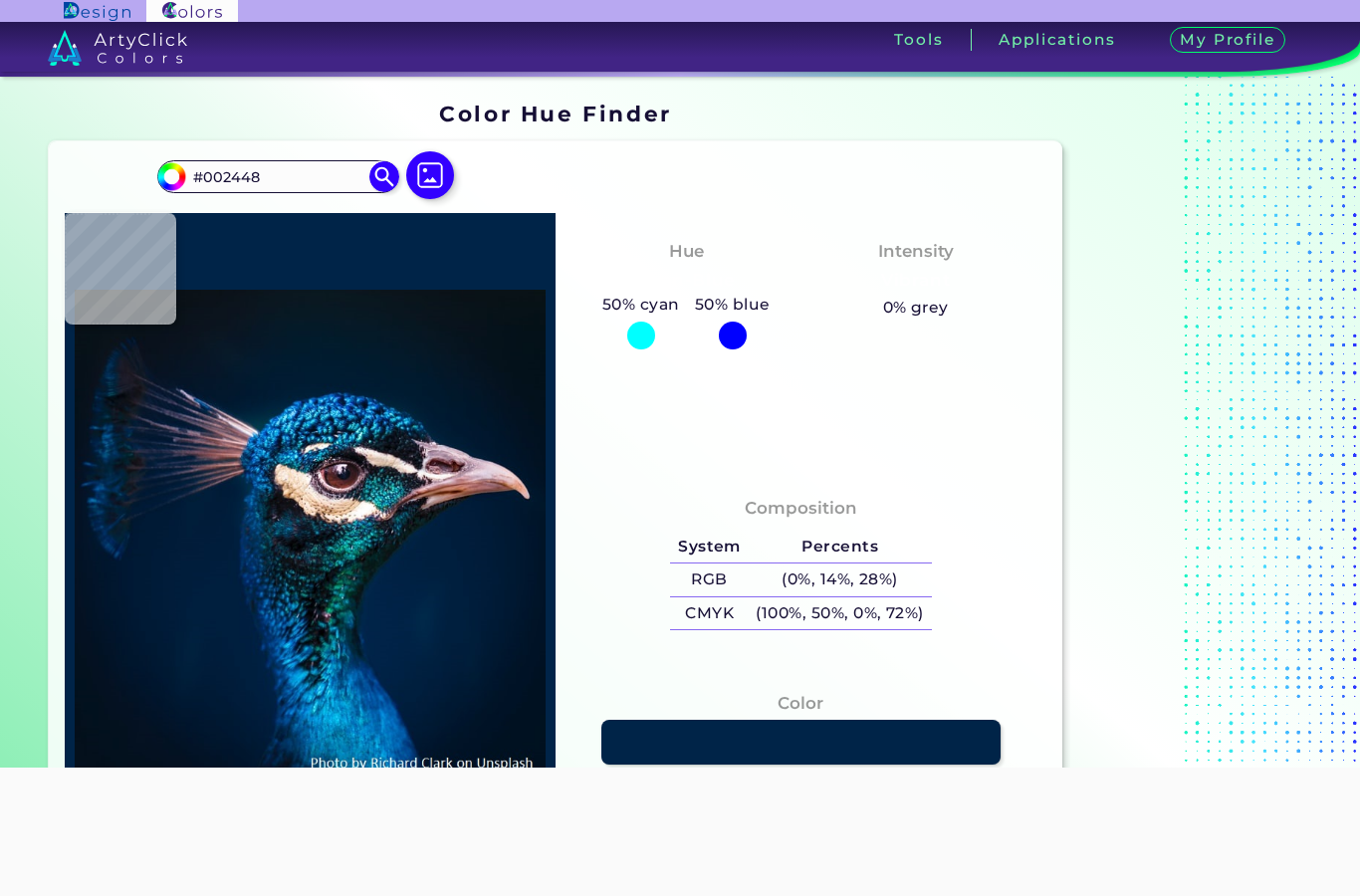
type input "#058591"
type input "#2fbdcb"
type input "#2FBDCB"
type input "#26a2b3"
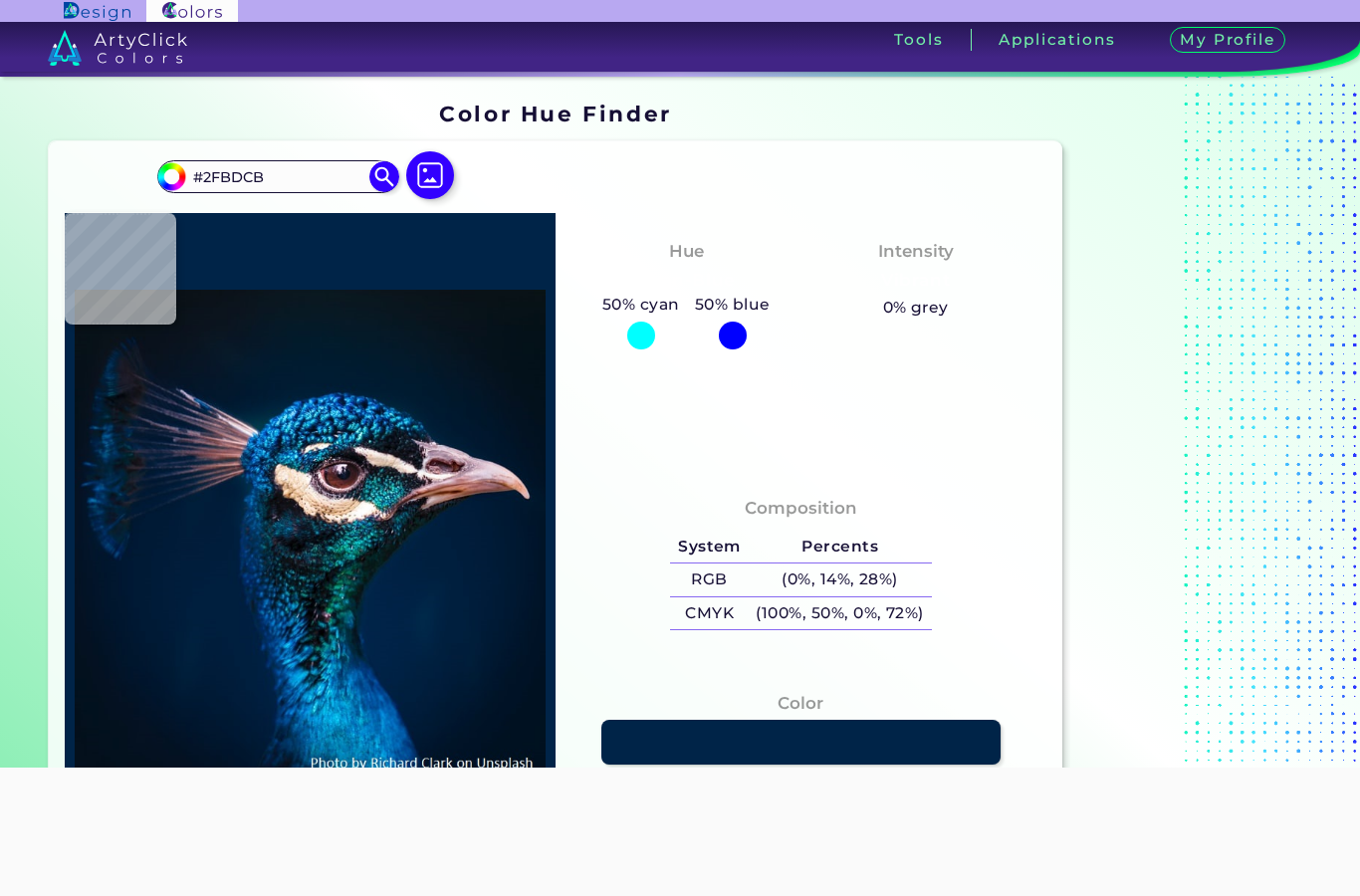
type input "#26A2B3"
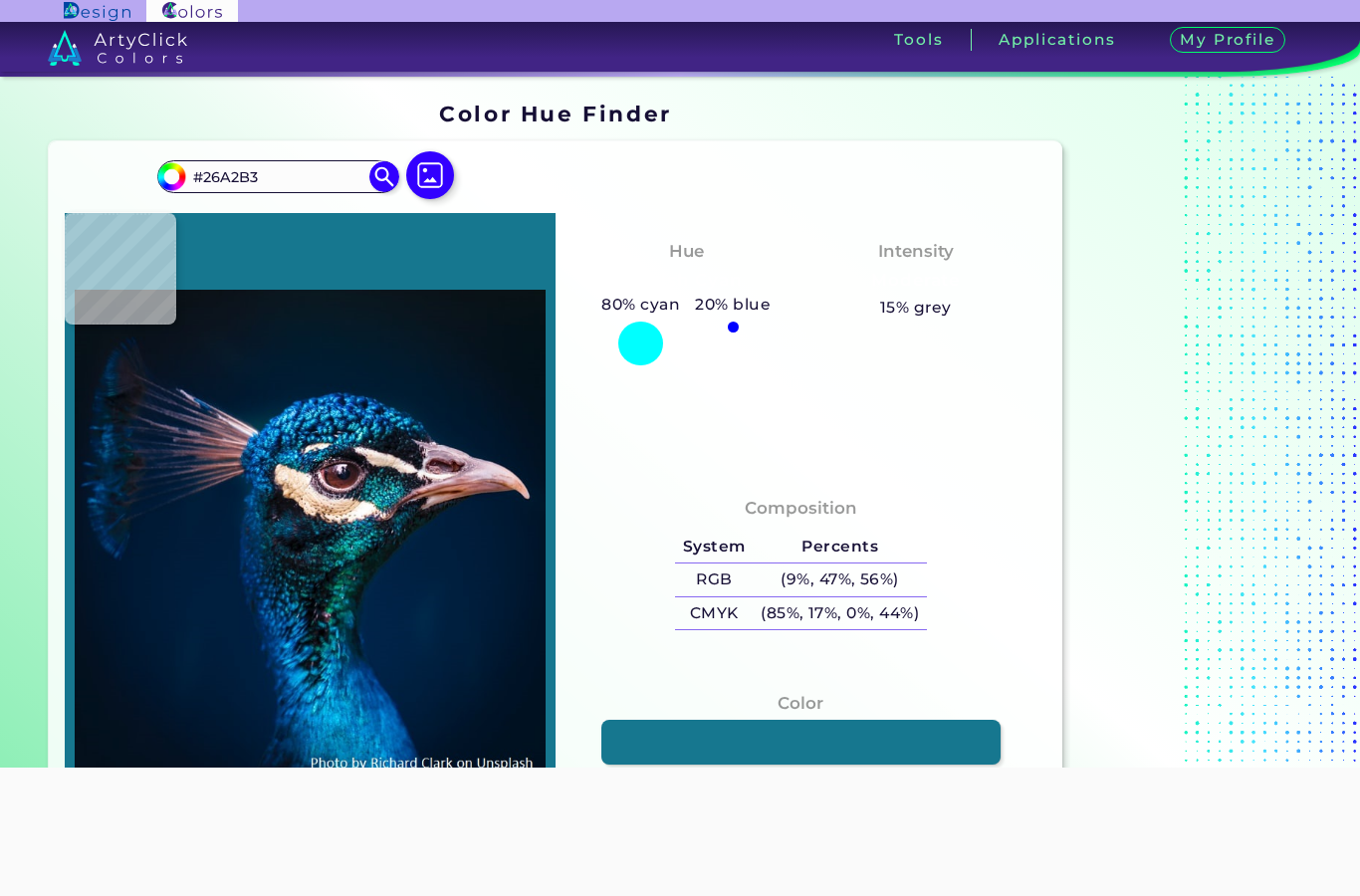
type input "#16778f"
type input "#16778F"
type input "#002351"
type input "#013063"
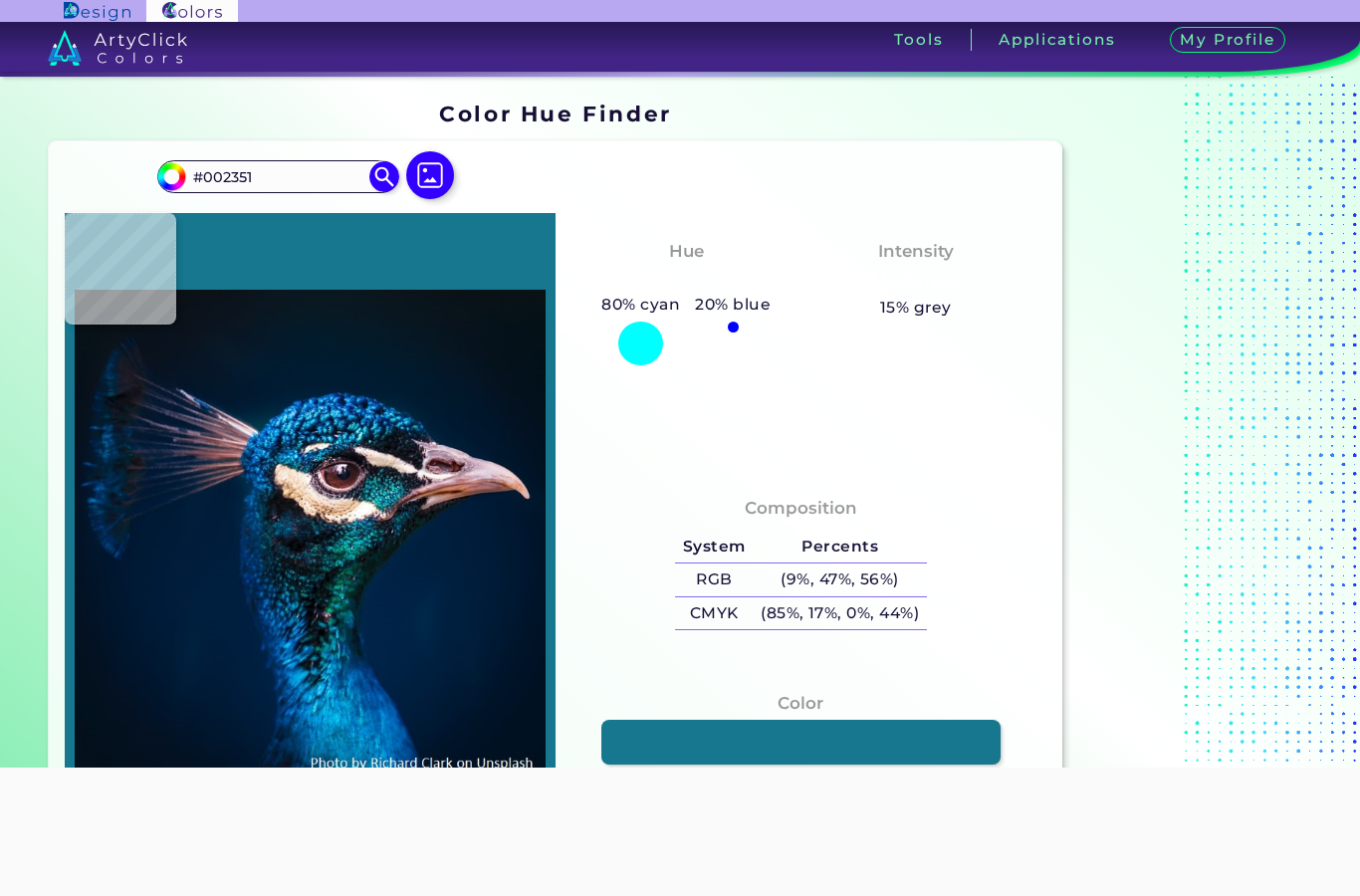
type input "#013063"
type input "#03437f"
type input "#03437F"
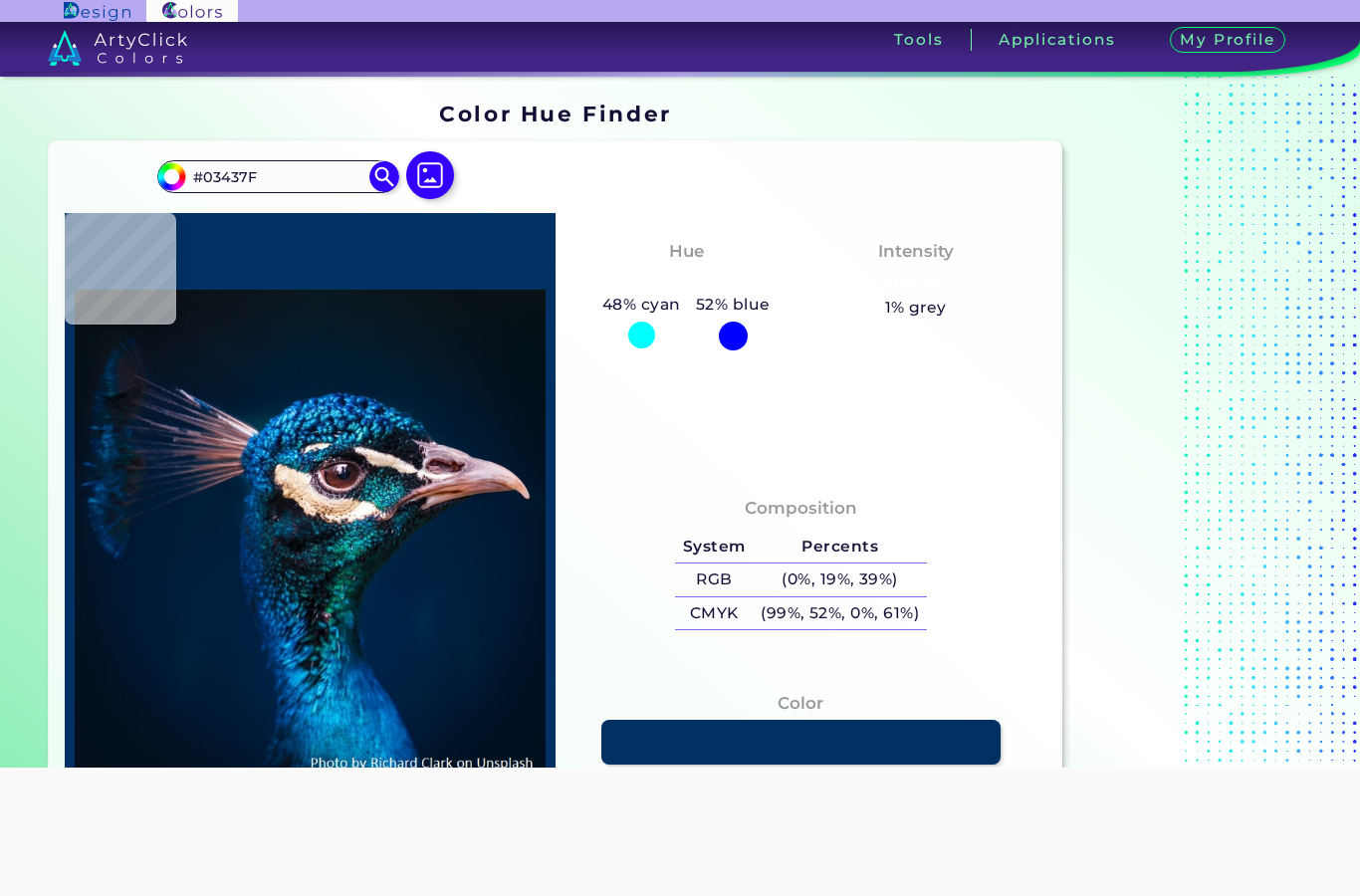
type input "#013063"
type input "#023166"
type input "#012b5e"
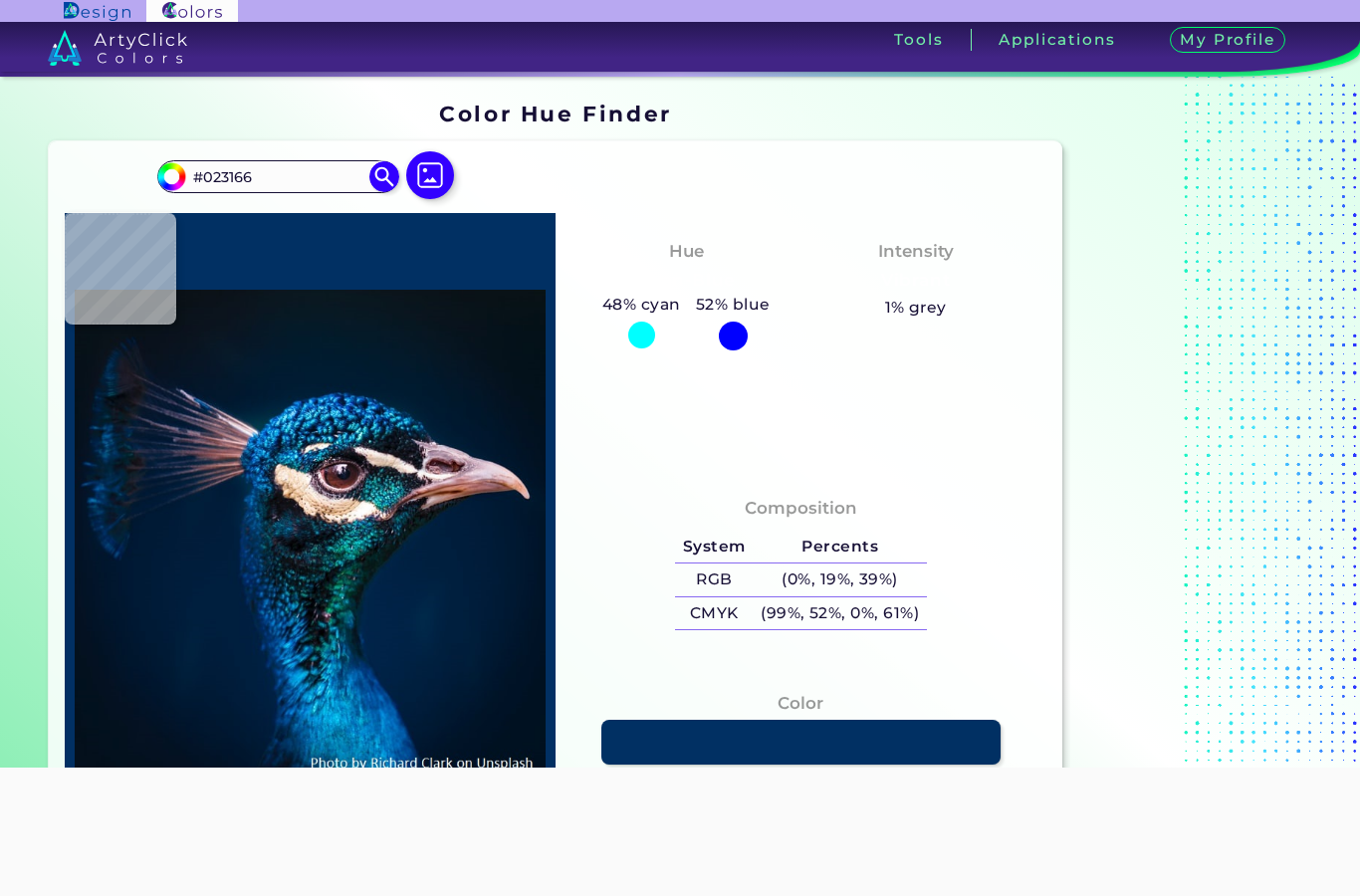
type input "#012B5E"
type input "#002351"
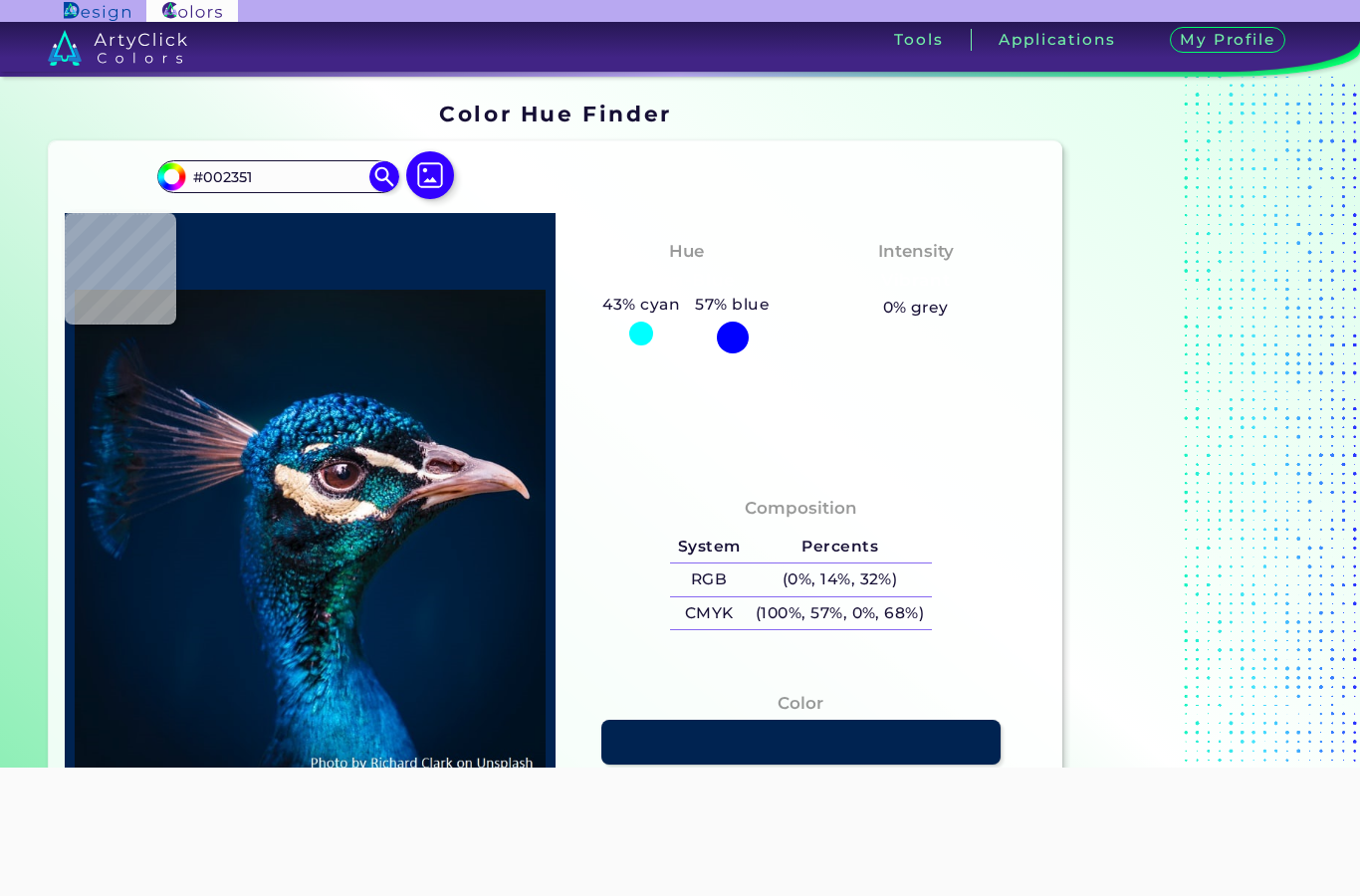
type input "#04264c"
type input "#04264C"
type input "#073166"
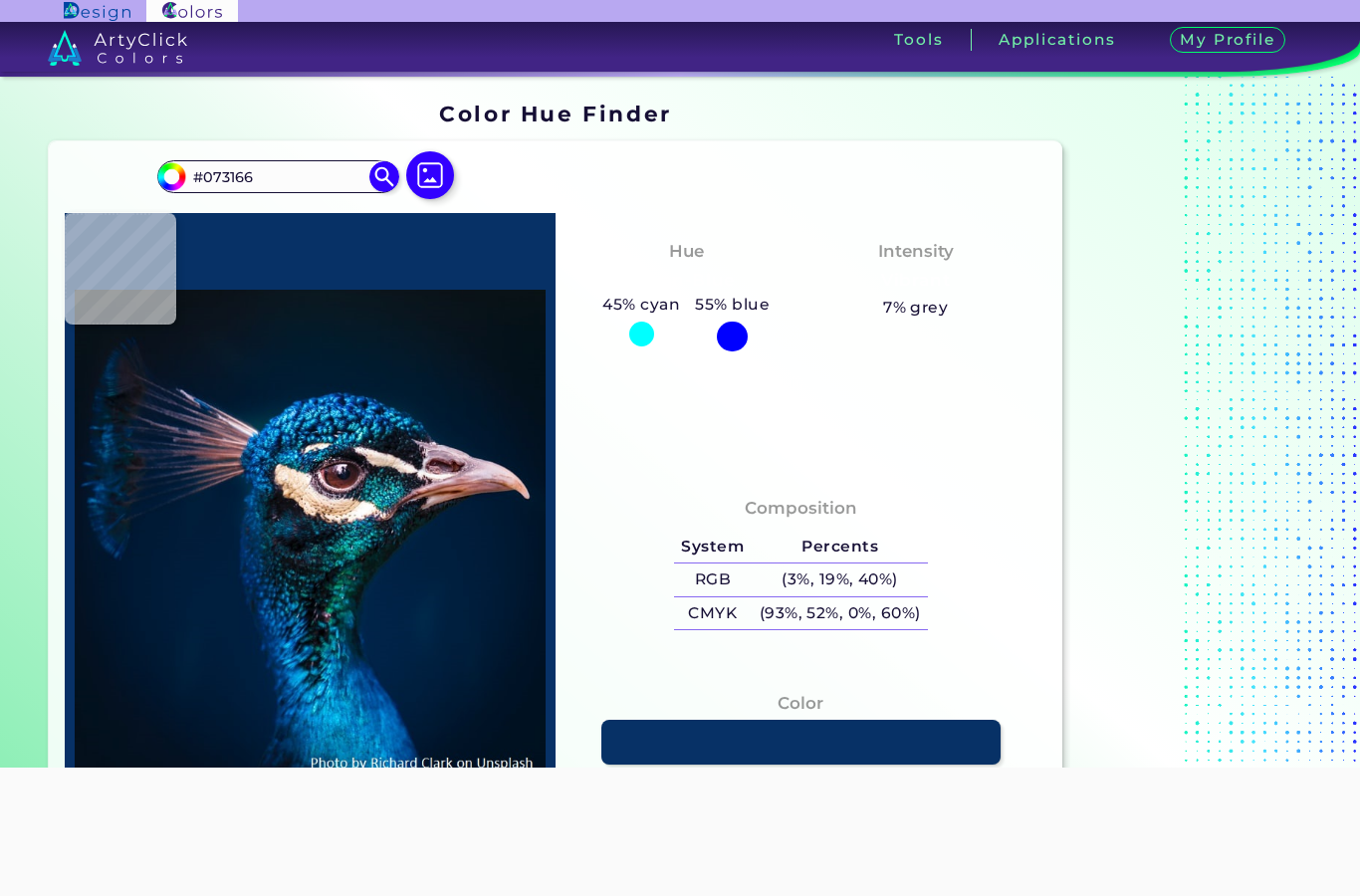
type input "#c3a9be"
type input "#C3A9BE"
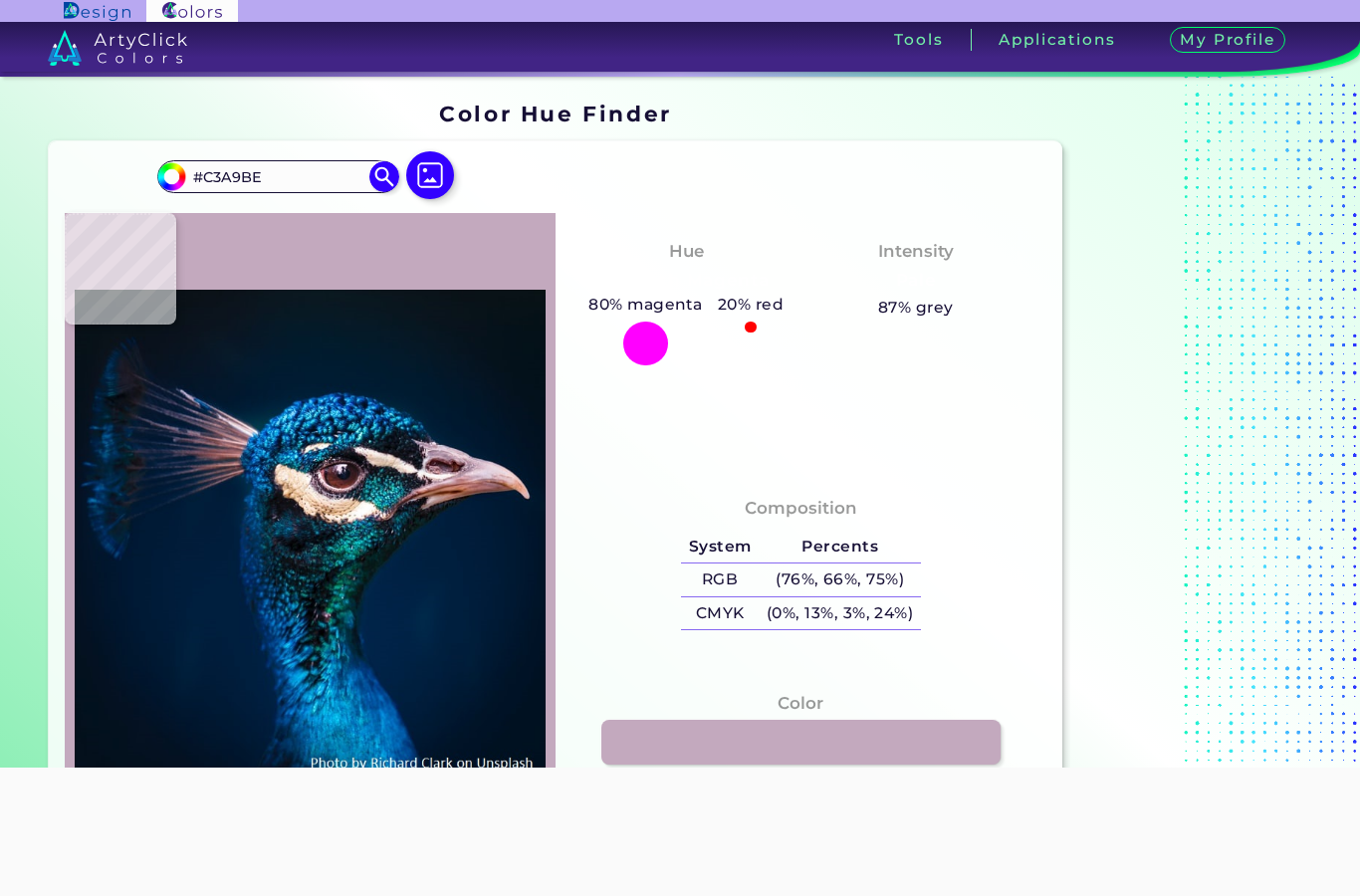
type input "#bca1b2"
type input "#BCA1B2"
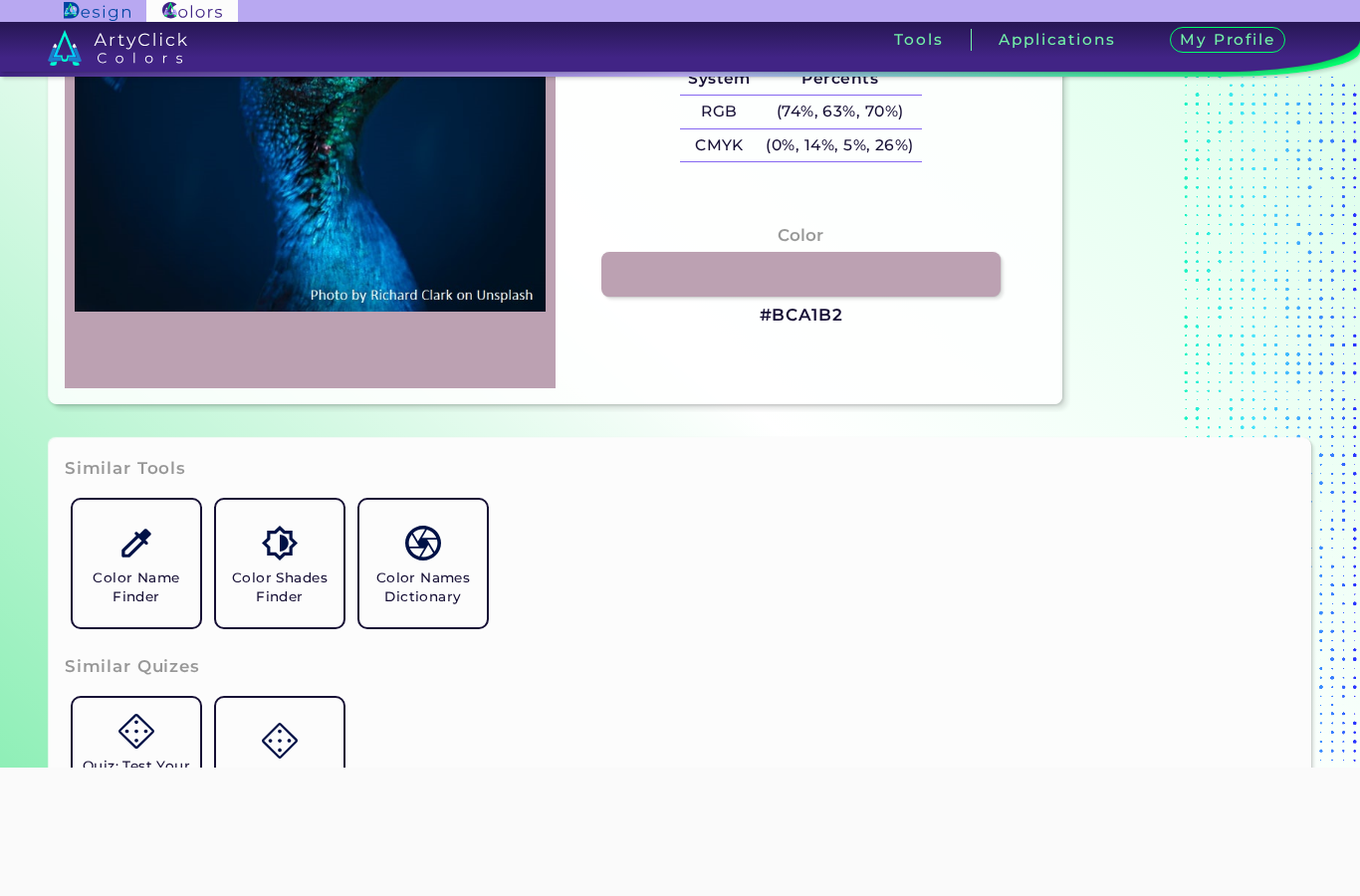
scroll to position [468, 0]
click at [142, 559] on img at bounding box center [136, 541] width 35 height 35
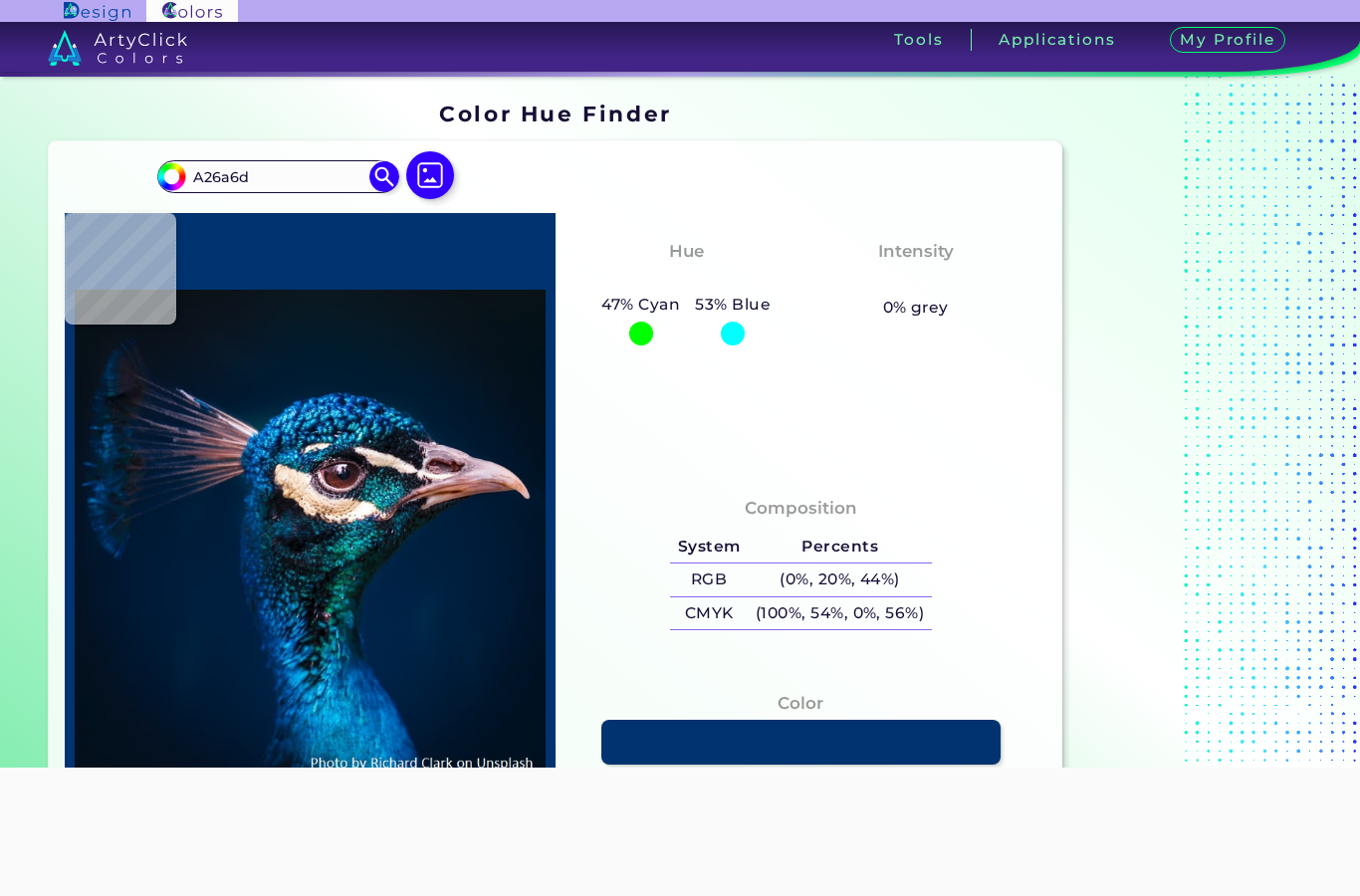
type input "A26a6d"
type input "#a26a6d"
type input "#A26A6D"
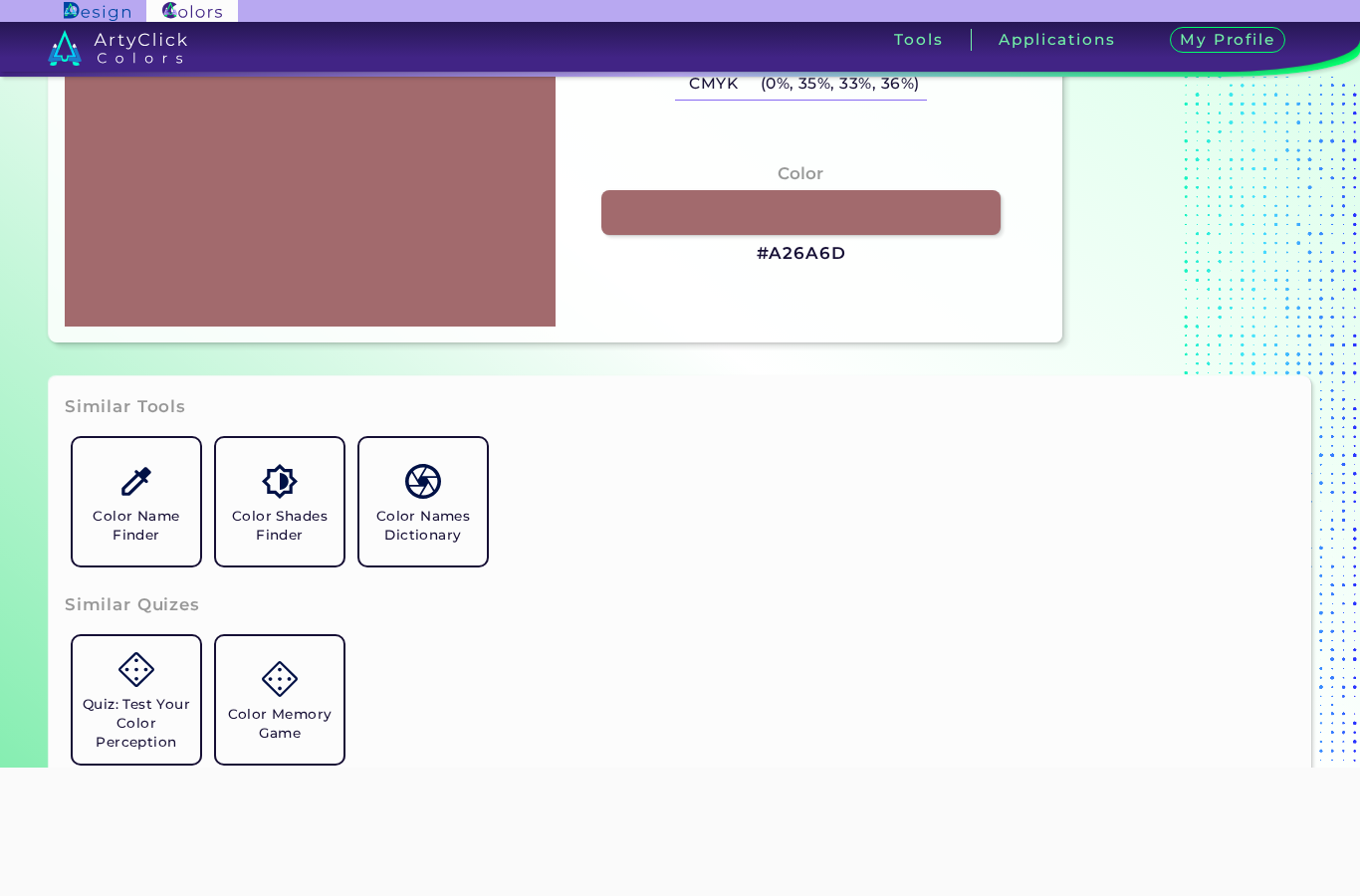
scroll to position [526, 0]
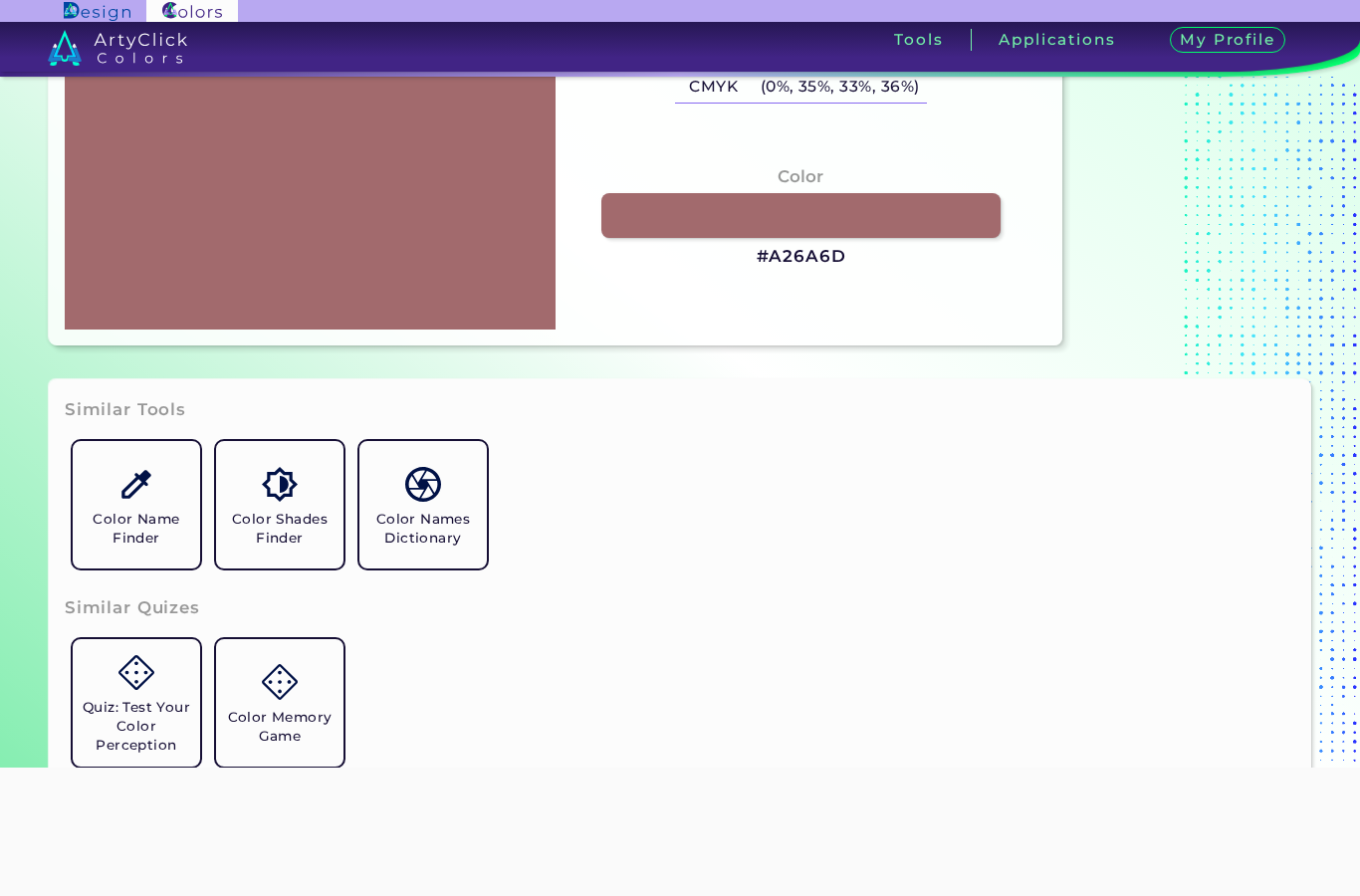
click at [857, 238] on link at bounding box center [801, 215] width 400 height 45
